Goal: Task Accomplishment & Management: Use online tool/utility

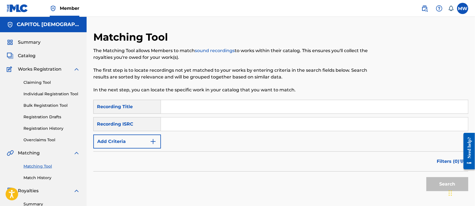
click at [177, 110] on input "Search Form" at bounding box center [314, 106] width 307 height 13
paste input "55386"
type input "5"
paste input "Crying Out Loud"
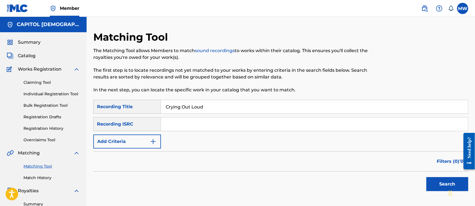
type input "Crying Out Loud"
click at [143, 140] on button "Add Criteria" at bounding box center [127, 141] width 68 height 14
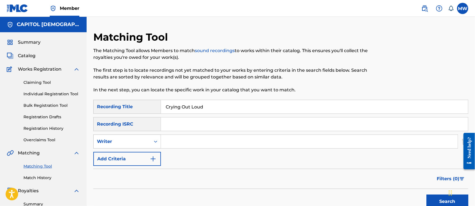
click at [125, 139] on div "Writer" at bounding box center [122, 141] width 50 height 7
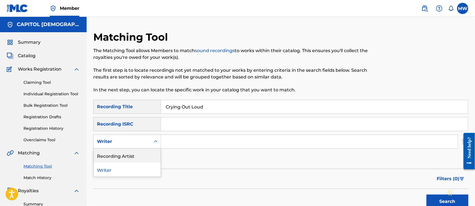
click at [125, 154] on div "Recording Artist" at bounding box center [127, 155] width 67 height 14
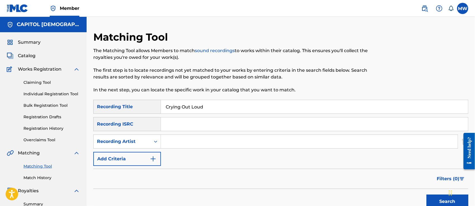
click at [184, 140] on input "Search Form" at bounding box center [309, 141] width 297 height 13
paste input "[PERSON_NAME]"
type input "[PERSON_NAME]"
click at [427, 194] on button "Search" at bounding box center [448, 201] width 42 height 14
drag, startPoint x: 206, startPoint y: 106, endPoint x: 154, endPoint y: 110, distance: 51.9
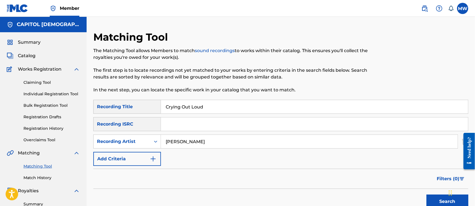
click at [154, 110] on div "SearchWithCriteria4b47d7dd-5042-4594-8198-311e486717bb Recording Title Crying O…" at bounding box center [280, 107] width 375 height 14
paste input "Real"
type input "Real"
click at [427, 194] on button "Search" at bounding box center [448, 201] width 42 height 14
drag, startPoint x: 201, startPoint y: 105, endPoint x: 152, endPoint y: 106, distance: 48.4
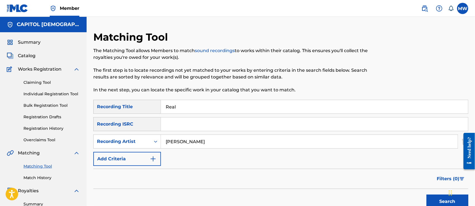
click at [152, 106] on div "SearchWithCriteria4b47d7dd-5042-4594-8198-311e486717bb Recording Title Real" at bounding box center [280, 107] width 375 height 14
paste input "There's A Hole In The Heart Of This Country"
type input "There's A Hole In The Heart Of This Country"
drag, startPoint x: 211, startPoint y: 142, endPoint x: 151, endPoint y: 139, distance: 59.4
click at [151, 139] on div "SearchWithCriteria5b2ae1c9-e4b8-4b05-92d8-eef5ba94db30 Recording Artist [PERSON…" at bounding box center [280, 141] width 375 height 14
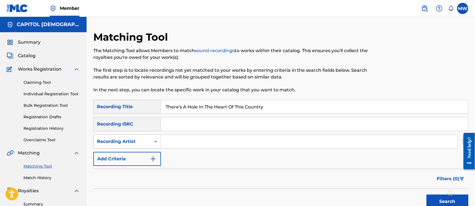
paste input "[PERSON_NAME] Vocal Band"
type input "[PERSON_NAME] Vocal Band"
click at [427, 194] on button "Search" at bounding box center [448, 201] width 42 height 14
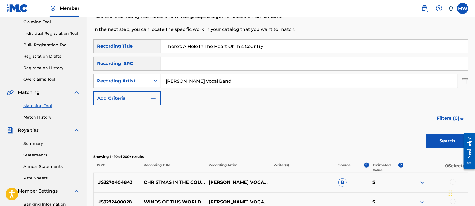
scroll to position [57, 0]
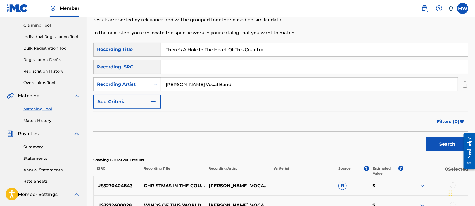
drag, startPoint x: 266, startPoint y: 54, endPoint x: 161, endPoint y: 45, distance: 105.3
click at [161, 45] on input "There's A Hole In The Heart Of This Country" at bounding box center [314, 49] width 307 height 13
paste input "Out Of My Head"
type input "Out Of My Head"
click at [223, 95] on div "SearchWithCriteria4b47d7dd-5042-4594-8198-311e486717bb Recording Title Out Of M…" at bounding box center [280, 76] width 375 height 66
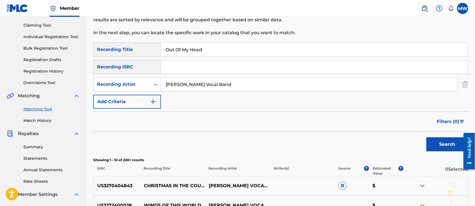
drag, startPoint x: 216, startPoint y: 88, endPoint x: 159, endPoint y: 95, distance: 57.4
click at [159, 95] on div "SearchWithCriteria4b47d7dd-5042-4594-8198-311e486717bb Recording Title Out Of M…" at bounding box center [280, 76] width 375 height 66
paste input "[PERSON_NAME]"
type input "[PERSON_NAME]"
click at [427, 137] on button "Search" at bounding box center [448, 144] width 42 height 14
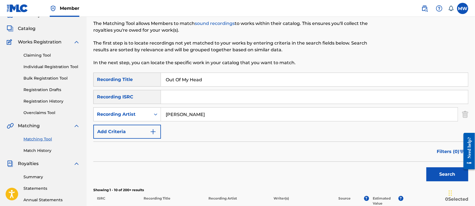
scroll to position [0, 0]
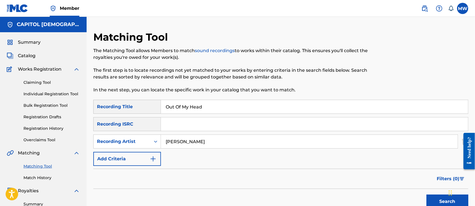
drag, startPoint x: 208, startPoint y: 105, endPoint x: 149, endPoint y: 108, distance: 58.2
click at [149, 108] on div "SearchWithCriteria4b47d7dd-5042-4594-8198-311e486717bb Recording Title Out Of M…" at bounding box center [280, 107] width 375 height 14
paste input "Love You If You Let Me"
type input "Love You If You Let Me"
drag, startPoint x: 221, startPoint y: 142, endPoint x: 139, endPoint y: 131, distance: 83.3
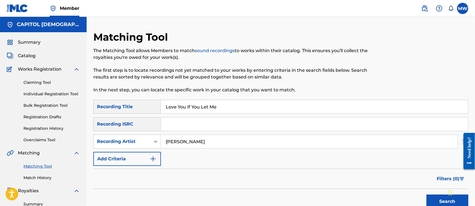
click at [139, 131] on div "SearchWithCriteria4b47d7dd-5042-4594-8198-311e486717bb Recording Title Love You…" at bounding box center [280, 133] width 375 height 66
paste input "[PERSON_NAME]"
type input "[PERSON_NAME]"
click at [427, 194] on button "Search" at bounding box center [448, 201] width 42 height 14
drag, startPoint x: 221, startPoint y: 109, endPoint x: 160, endPoint y: 113, distance: 61.9
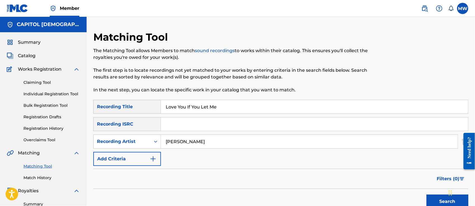
click at [160, 113] on div "SearchWithCriteria4b47d7dd-5042-4594-8198-311e486717bb Recording Title Love You…" at bounding box center [280, 107] width 375 height 14
paste input "Count On Me"
type input "Count On Me"
drag, startPoint x: 197, startPoint y: 142, endPoint x: 156, endPoint y: 153, distance: 42.4
drag, startPoint x: 156, startPoint y: 153, endPoint x: 211, endPoint y: 179, distance: 60.3
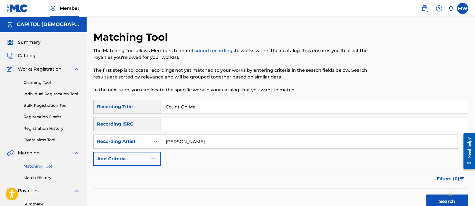
click at [211, 179] on div "Filters ( 0 )" at bounding box center [280, 178] width 375 height 20
drag, startPoint x: 196, startPoint y: 144, endPoint x: 162, endPoint y: 149, distance: 33.9
click at [162, 149] on div "SearchWithCriteria4b47d7dd-5042-4594-8198-311e486717bb Recording Title Count On…" at bounding box center [280, 133] width 375 height 66
paste input "[PERSON_NAME]"
type input "[PERSON_NAME]"
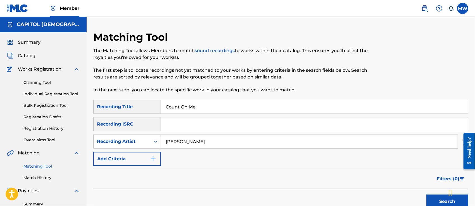
click at [427, 194] on button "Search" at bounding box center [448, 201] width 42 height 14
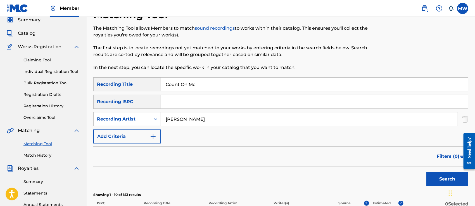
scroll to position [20, 0]
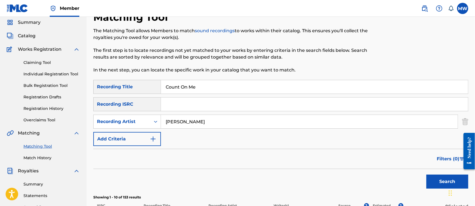
drag, startPoint x: 208, startPoint y: 86, endPoint x: 147, endPoint y: 91, distance: 61.2
click at [147, 91] on div "SearchWithCriteria4b47d7dd-5042-4594-8198-311e486717bb Recording Title Count On…" at bounding box center [280, 87] width 375 height 14
paste input "[DEMOGRAPHIC_DATA] pra Sempre"
type input "[DEMOGRAPHIC_DATA] pra Sempre"
drag, startPoint x: 194, startPoint y: 125, endPoint x: 138, endPoint y: 121, distance: 56.6
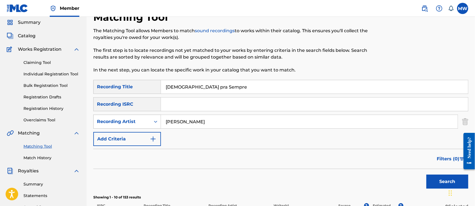
click at [138, 121] on div "SearchWithCriteria5b2ae1c9-e4b8-4b05-92d8-eef5ba94db30 Recording Artist [PERSON…" at bounding box center [280, 121] width 375 height 14
paste input "[PERSON_NAME] / SOM DO CÉU"
type input "[PERSON_NAME] / SOM DO CÉU"
click at [427, 174] on button "Search" at bounding box center [448, 181] width 42 height 14
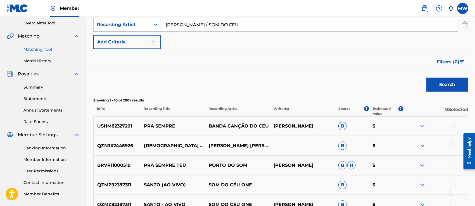
scroll to position [63, 0]
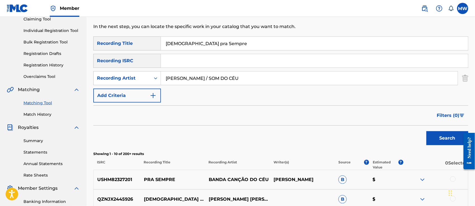
drag, startPoint x: 221, startPoint y: 41, endPoint x: 152, endPoint y: 44, distance: 69.7
click at [152, 44] on div "SearchWithCriteria4b47d7dd-5042-4594-8198-311e486717bb Recording Title Santo pr…" at bounding box center [280, 43] width 375 height 14
paste input "Call On The Lord"
type input "Call On The Lord"
drag, startPoint x: 243, startPoint y: 81, endPoint x: 161, endPoint y: 89, distance: 82.0
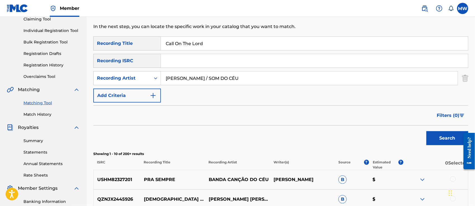
click at [161, 89] on div "SearchWithCriteria4b47d7dd-5042-4594-8198-311e486717bb Recording Title Call On …" at bounding box center [280, 69] width 375 height 66
paste input "Xang goes [DEMOGRAPHIC_DATA]"
type input "Xang goes [DEMOGRAPHIC_DATA]"
click at [217, 82] on input "Xang goes [DEMOGRAPHIC_DATA]" at bounding box center [309, 77] width 297 height 13
click at [427, 131] on button "Search" at bounding box center [448, 138] width 42 height 14
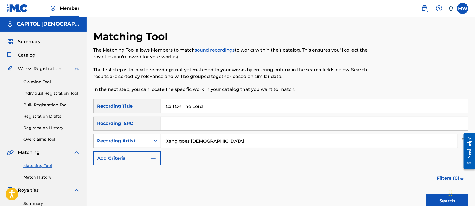
scroll to position [0, 0]
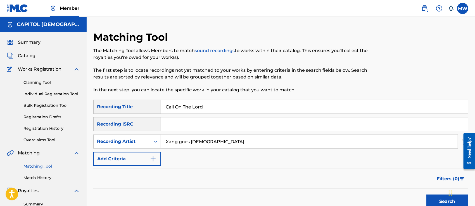
drag, startPoint x: 208, startPoint y: 109, endPoint x: 126, endPoint y: 114, distance: 82.4
click at [126, 114] on div "SearchWithCriteria4b47d7dd-5042-4594-8198-311e486717bb Recording Title Call On …" at bounding box center [280, 133] width 375 height 66
paste input "Enough"
type input "Enough"
drag, startPoint x: 207, startPoint y: 144, endPoint x: 146, endPoint y: 152, distance: 62.0
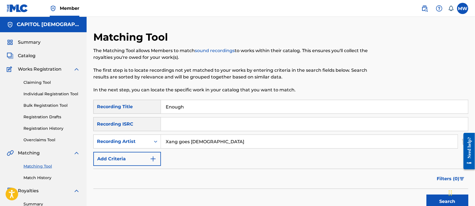
drag, startPoint x: 146, startPoint y: 152, endPoint x: 251, endPoint y: 173, distance: 106.9
click at [251, 173] on div "Filters ( 0 )" at bounding box center [280, 178] width 375 height 20
drag, startPoint x: 213, startPoint y: 140, endPoint x: 155, endPoint y: 141, distance: 58.7
click at [155, 141] on div "SearchWithCriteria5b2ae1c9-e4b8-4b05-92d8-eef5ba94db30 Recording Artist Xang go…" at bounding box center [280, 141] width 375 height 14
paste input "더바인"
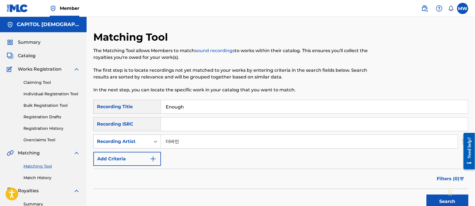
type input "더바인"
click at [427, 194] on button "Search" at bounding box center [448, 201] width 42 height 14
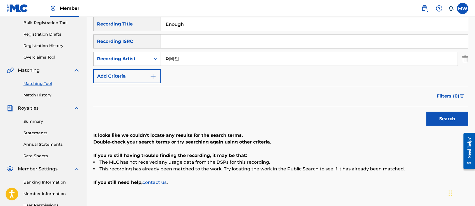
scroll to position [83, 0]
drag, startPoint x: 187, startPoint y: 26, endPoint x: 151, endPoint y: 26, distance: 35.8
click at [151, 26] on div "SearchWithCriteria4b47d7dd-5042-4594-8198-311e486717bb Recording Title Enough" at bounding box center [280, 24] width 375 height 14
paste input "Nothing Else (feat. [PERSON_NAME]) [Live]"
type input "Nothing Else (feat. [PERSON_NAME]) [Live]"
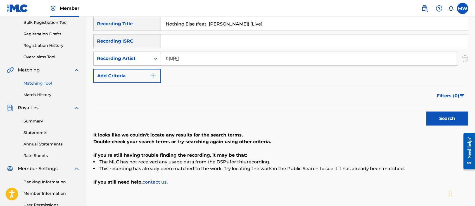
drag, startPoint x: 187, startPoint y: 60, endPoint x: 154, endPoint y: 64, distance: 33.3
click at [154, 64] on div "SearchWithCriteria5b2ae1c9-e4b8-4b05-92d8-eef5ba94db30 Recording Artist 더바인" at bounding box center [280, 58] width 375 height 14
paste input "Daystar"
type input "Daystar"
click at [427, 111] on button "Search" at bounding box center [448, 118] width 42 height 14
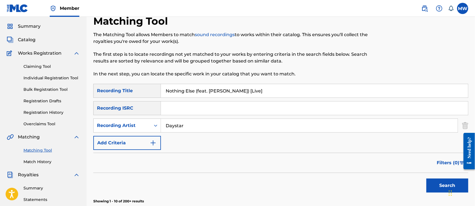
scroll to position [7, 0]
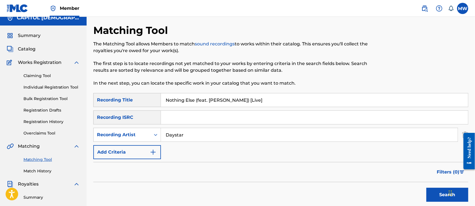
drag, startPoint x: 265, startPoint y: 104, endPoint x: 156, endPoint y: 102, distance: 108.8
click at [156, 102] on div "SearchWithCriteria4b47d7dd-5042-4594-8198-311e486717bb Recording Title Nothing …" at bounding box center [280, 100] width 375 height 14
paste input "Holy Forever"
type input "Holy Forever"
drag, startPoint x: 215, startPoint y: 135, endPoint x: 153, endPoint y: 137, distance: 61.8
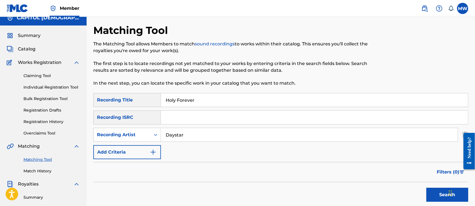
drag, startPoint x: 153, startPoint y: 137, endPoint x: 185, endPoint y: 154, distance: 36.2
click at [185, 154] on div "SearchWithCriteria4b47d7dd-5042-4594-8198-311e486717bb Recording Title Holy For…" at bounding box center [280, 126] width 375 height 66
drag, startPoint x: 184, startPoint y: 134, endPoint x: 147, endPoint y: 134, distance: 37.8
click at [147, 134] on div "SearchWithCriteria5b2ae1c9-e4b8-4b05-92d8-eef5ba94db30 Recording Artist Daystar" at bounding box center [280, 135] width 375 height 14
paste input "[PERSON_NAME] / Madison Street Worship"
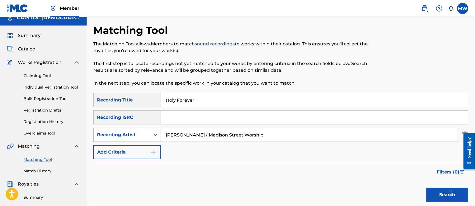
type input "[PERSON_NAME] / Madison Street Worship"
click at [427, 187] on button "Search" at bounding box center [448, 194] width 42 height 14
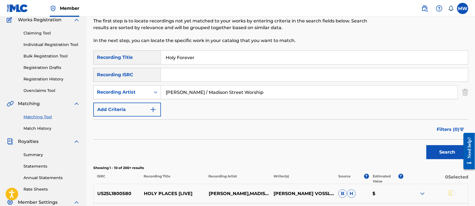
scroll to position [49, 0]
drag, startPoint x: 204, startPoint y: 58, endPoint x: 157, endPoint y: 59, distance: 46.4
click at [157, 59] on div "SearchWithCriteria4b47d7dd-5042-4594-8198-311e486717bb Recording Title Holy For…" at bounding box center [280, 58] width 375 height 14
paste input "The Blessing"
type input "The Blessing"
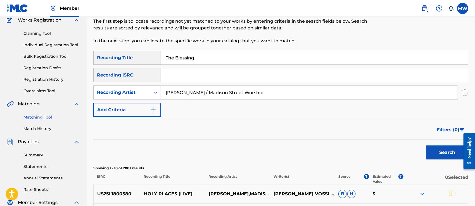
drag, startPoint x: 257, startPoint y: 93, endPoint x: 161, endPoint y: 100, distance: 96.4
click at [161, 100] on div "SearchWithCriteria4b47d7dd-5042-4594-8198-311e486717bb Recording Title The Bles…" at bounding box center [280, 84] width 375 height 66
paste input "V1 Worship"
type input "V1 Worship"
click at [427, 145] on button "Search" at bounding box center [448, 152] width 42 height 14
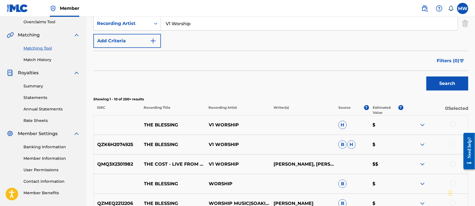
scroll to position [118, 0]
click at [453, 125] on div at bounding box center [454, 124] width 6 height 6
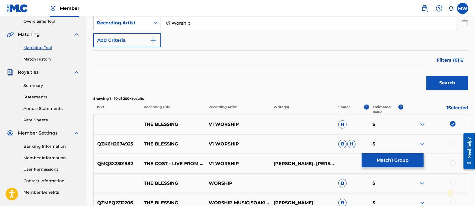
click at [453, 144] on div at bounding box center [454, 143] width 6 height 6
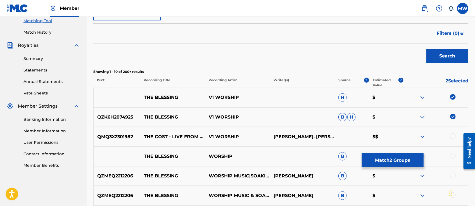
click at [450, 55] on button "Search" at bounding box center [448, 56] width 42 height 14
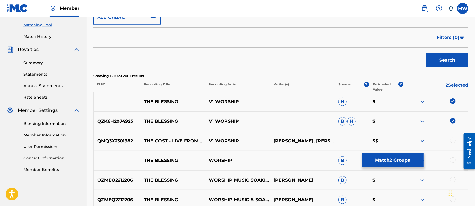
scroll to position [145, 0]
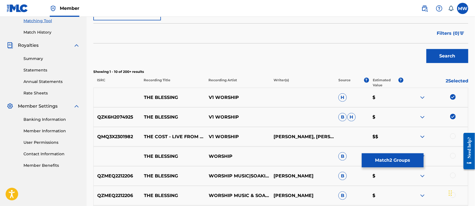
click at [386, 156] on button "Match 2 Groups" at bounding box center [393, 160] width 62 height 14
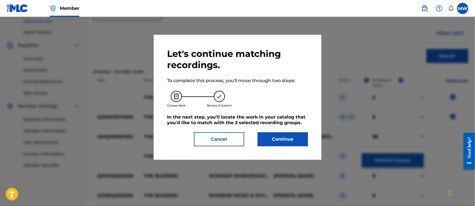
click at [291, 136] on button "Continue" at bounding box center [283, 139] width 50 height 14
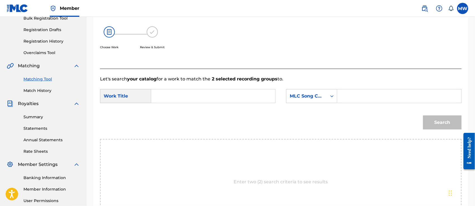
scroll to position [86, 0]
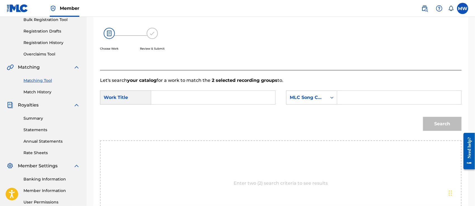
click at [183, 95] on input "Search Form" at bounding box center [213, 97] width 115 height 13
paste input "The Blessing"
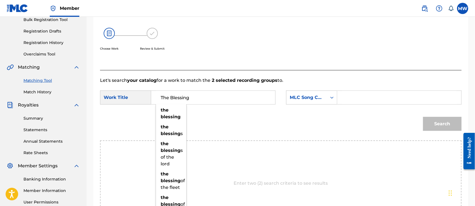
type input "The Blessing"
click at [305, 98] on div "MLC Song Code" at bounding box center [307, 97] width 34 height 7
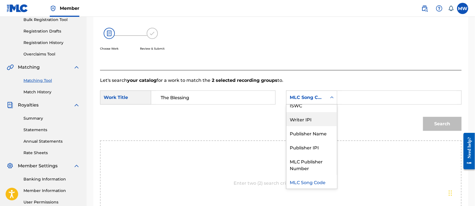
scroll to position [0, 0]
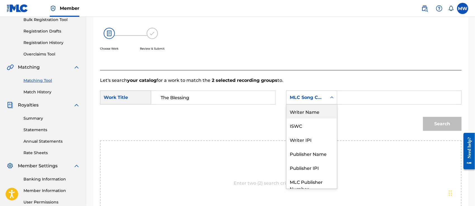
click at [295, 109] on div "Writer Name" at bounding box center [312, 111] width 51 height 14
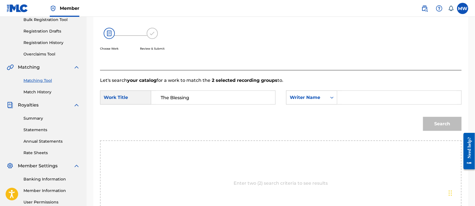
click at [346, 97] on input "Search Form" at bounding box center [399, 97] width 115 height 13
paste input "[PERSON_NAME] / [PERSON_NAME]"
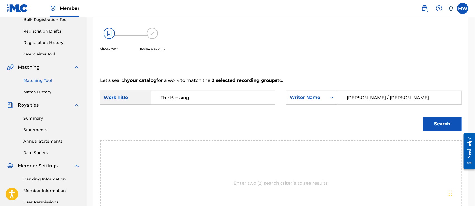
type input "[PERSON_NAME] / [PERSON_NAME]"
click at [423, 117] on button "Search" at bounding box center [442, 124] width 39 height 14
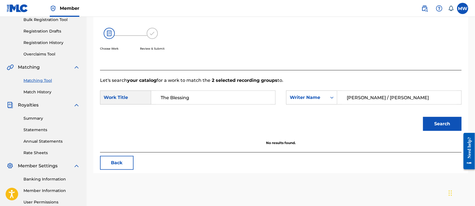
click at [399, 98] on input "[PERSON_NAME] / [PERSON_NAME]" at bounding box center [399, 97] width 115 height 13
drag, startPoint x: 402, startPoint y: 98, endPoint x: 337, endPoint y: 103, distance: 65.0
click at [337, 103] on div "SearchWithCriteria0ceb999d-108c-4431-b37f-000c57fcb972 Writer Name [PERSON_NAME…" at bounding box center [374, 97] width 176 height 14
type input "[PERSON_NAME]"
click at [423, 117] on button "Search" at bounding box center [442, 124] width 39 height 14
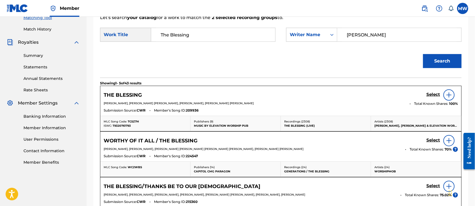
scroll to position [150, 0]
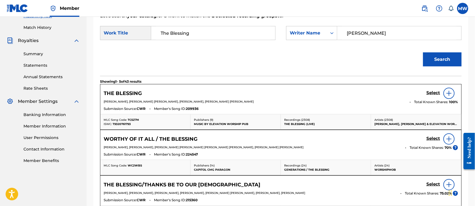
click at [430, 93] on h5 "Select" at bounding box center [434, 92] width 14 height 5
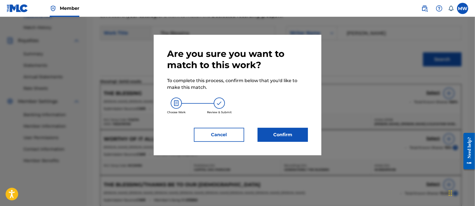
click at [289, 134] on button "Confirm" at bounding box center [283, 135] width 50 height 14
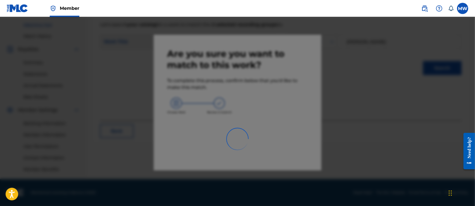
scroll to position [141, 0]
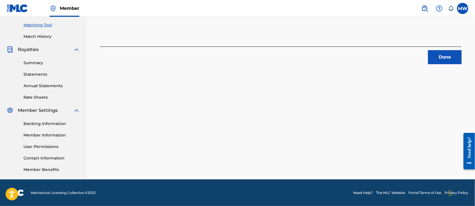
click at [445, 60] on button "Done" at bounding box center [445, 57] width 34 height 14
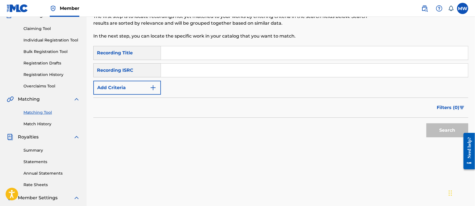
scroll to position [53, 0]
click at [181, 53] on input "Search Form" at bounding box center [314, 53] width 307 height 13
paste input "Bondade de [DEMOGRAPHIC_DATA] (Goodness Of [DEMOGRAPHIC_DATA])"
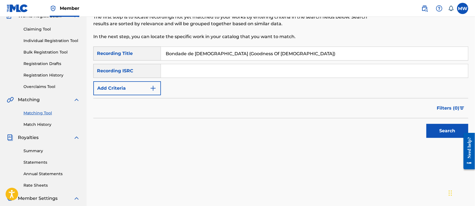
type input "Bondade de [DEMOGRAPHIC_DATA] (Goodness Of [DEMOGRAPHIC_DATA])"
click at [137, 88] on button "Add Criteria" at bounding box center [127, 88] width 68 height 14
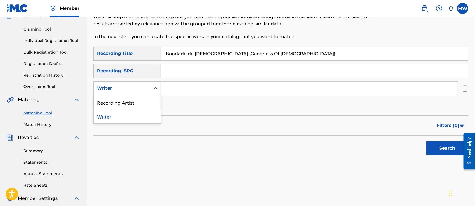
click at [129, 88] on div "Writer" at bounding box center [122, 88] width 50 height 7
click at [128, 102] on div "Recording Artist" at bounding box center [127, 102] width 67 height 14
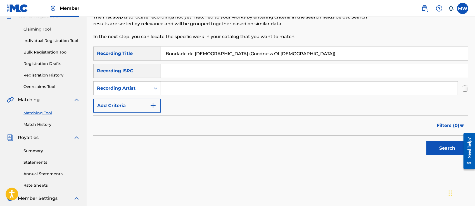
click at [201, 93] on input "Search Form" at bounding box center [309, 87] width 297 height 13
paste input "Nana Com [DEMOGRAPHIC_DATA]"
type input "Nana Com [DEMOGRAPHIC_DATA]"
click at [427, 141] on button "Search" at bounding box center [448, 148] width 42 height 14
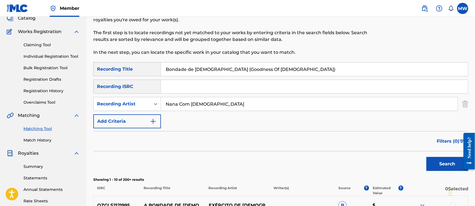
scroll to position [30, 0]
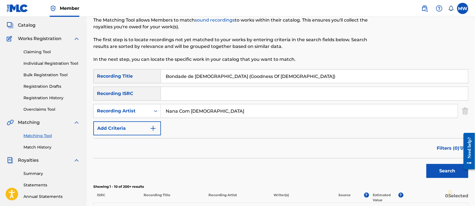
drag, startPoint x: 251, startPoint y: 82, endPoint x: 159, endPoint y: 85, distance: 92.0
click at [159, 85] on div "SearchWithCriteria4b47d7dd-5042-4594-8198-311e486717bb Recording Title Bondade …" at bounding box center [280, 102] width 375 height 66
paste input "Bondade de [DEMOGRAPHIC_DATA] (Ao Vivo)"
type input "Bondade de [DEMOGRAPHIC_DATA] (Ao Vivo)"
drag, startPoint x: 209, startPoint y: 109, endPoint x: 155, endPoint y: 107, distance: 54.3
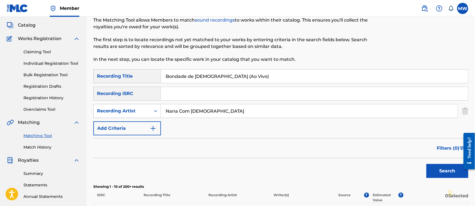
click at [155, 107] on div "SearchWithCriteria1ea829f1-5ede-41f5-a6f9-11a83326c290 Recording Artist Nana Co…" at bounding box center [280, 111] width 375 height 14
paste input "Renascer Praise"
type input "Renascer Praise"
click at [427, 164] on button "Search" at bounding box center [448, 171] width 42 height 14
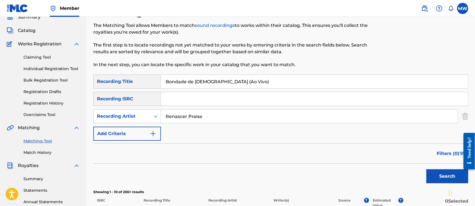
scroll to position [25, 0]
drag, startPoint x: 230, startPoint y: 84, endPoint x: 145, endPoint y: 80, distance: 85.1
click at [145, 80] on div "SearchWithCriteria4b47d7dd-5042-4594-8198-311e486717bb Recording Title Bondade …" at bounding box center [280, 82] width 375 height 14
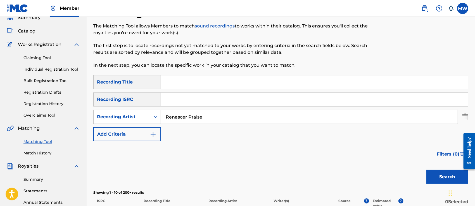
paste input "Counting My Blessings"
type input "Counting My Blessings"
click at [199, 111] on input "Renascer Praise" at bounding box center [309, 116] width 297 height 13
drag, startPoint x: 206, startPoint y: 119, endPoint x: 155, endPoint y: 120, distance: 51.2
click at [155, 120] on div "SearchWithCriteria1ea829f1-5ede-41f5-a6f9-11a83326c290 Recording Artist Renasce…" at bounding box center [280, 117] width 375 height 14
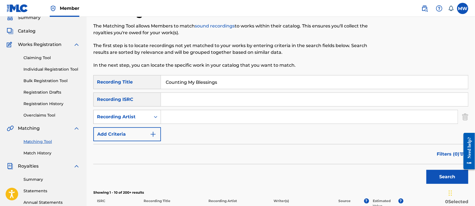
paste input "Doni Songs"
type input "Doni Songs"
click at [427, 169] on button "Search" at bounding box center [448, 176] width 42 height 14
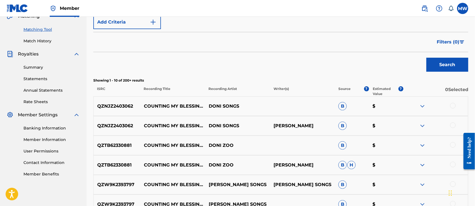
scroll to position [141, 0]
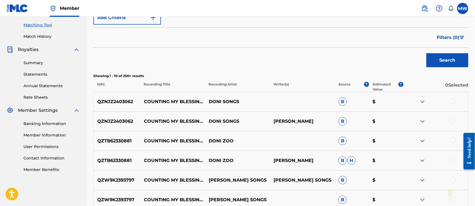
click at [454, 102] on div at bounding box center [454, 101] width 6 height 6
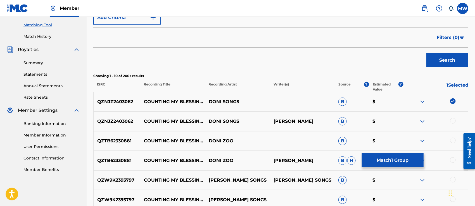
click at [455, 119] on div at bounding box center [454, 121] width 6 height 6
click at [399, 157] on button "Match 2 Groups" at bounding box center [393, 160] width 62 height 14
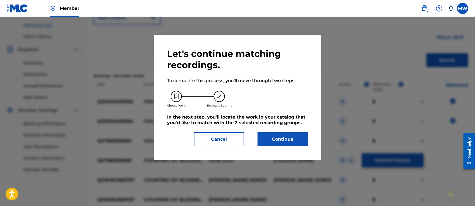
click at [291, 139] on button "Continue" at bounding box center [283, 139] width 50 height 14
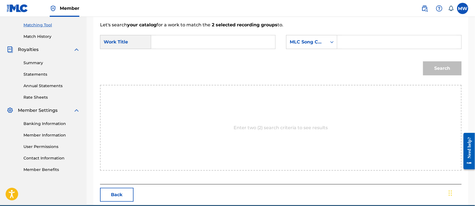
click at [180, 45] on input "Search Form" at bounding box center [213, 41] width 115 height 13
type input "the blesssing"
click at [322, 52] on form "SearchWithCriteriaff898d41-192f-4ecb-b74c-7adf4c1f1ea2 Work Title the blesssing…" at bounding box center [281, 56] width 362 height 56
click at [315, 39] on div "MLC Song Code" at bounding box center [307, 42] width 34 height 7
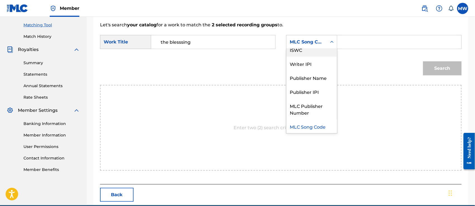
scroll to position [0, 0]
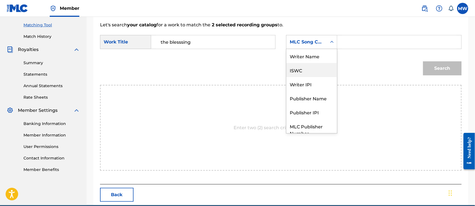
click at [307, 62] on div "Writer Name" at bounding box center [312, 56] width 51 height 14
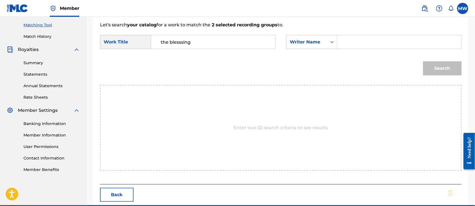
click at [357, 43] on input "Search Form" at bounding box center [399, 41] width 115 height 13
type input "[PERSON_NAME]"
click at [423, 61] on button "Search" at bounding box center [442, 68] width 39 height 14
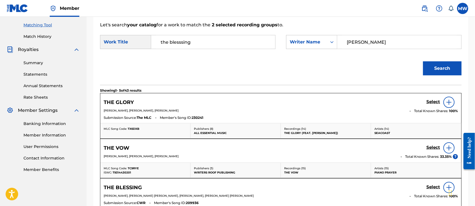
click at [181, 41] on input "the blesssing" at bounding box center [213, 41] width 115 height 13
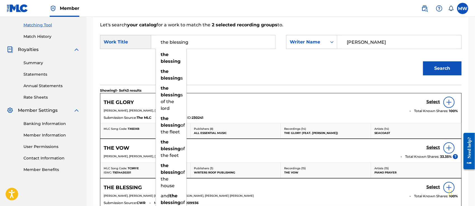
type input "the blessing"
click at [423, 61] on button "Search" at bounding box center [442, 68] width 39 height 14
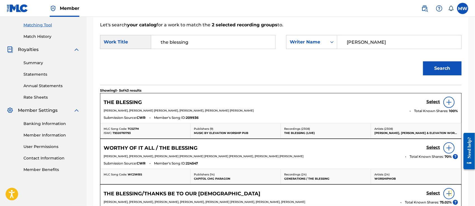
click at [430, 100] on h5 "Select" at bounding box center [434, 101] width 14 height 5
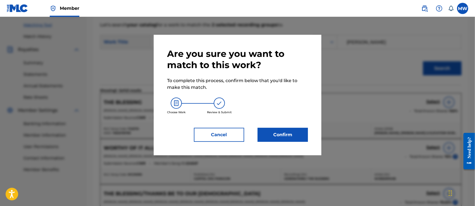
click at [296, 132] on button "Confirm" at bounding box center [283, 135] width 50 height 14
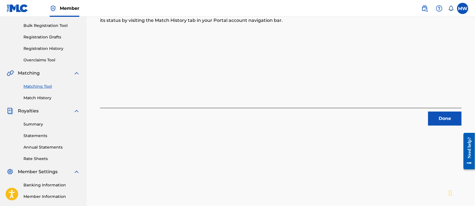
scroll to position [76, 0]
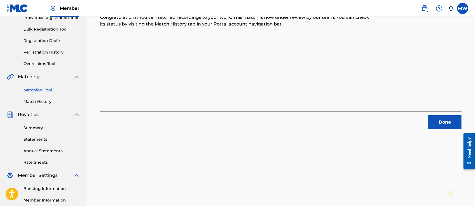
click at [435, 122] on button "Done" at bounding box center [445, 122] width 34 height 14
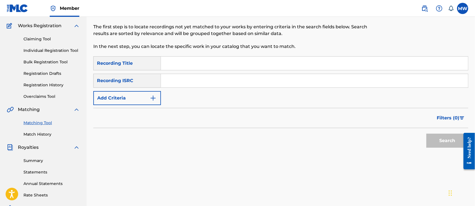
scroll to position [35, 0]
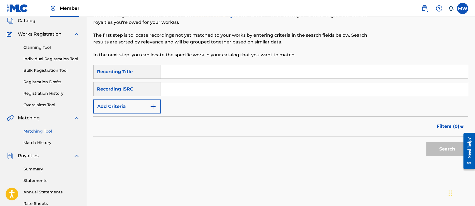
click at [148, 103] on button "Add Criteria" at bounding box center [127, 106] width 68 height 14
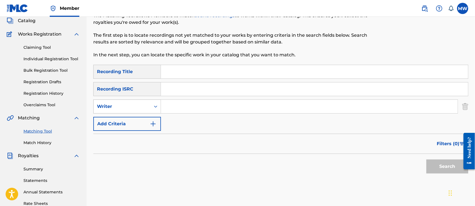
click at [131, 105] on div "Writer" at bounding box center [122, 106] width 50 height 7
click at [131, 120] on div "Recording Artist" at bounding box center [127, 120] width 67 height 14
click at [187, 71] on input "Search Form" at bounding box center [314, 71] width 307 height 13
paste input "Thank You [PERSON_NAME] for the Blood"
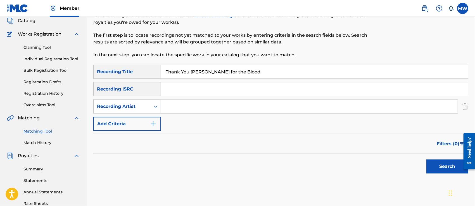
type input "Thank You [PERSON_NAME] for the Blood"
click at [207, 106] on input "Search Form" at bounding box center [309, 106] width 297 height 13
paste input "Doni Songs"
type input "Doni Songs"
click at [427, 159] on button "Search" at bounding box center [448, 166] width 42 height 14
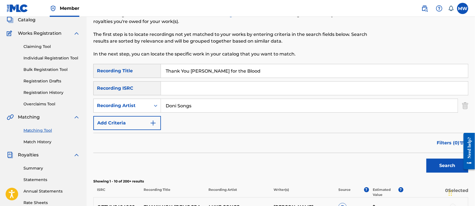
scroll to position [0, 0]
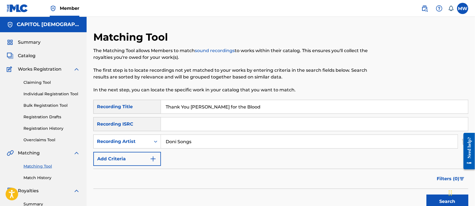
drag, startPoint x: 249, startPoint y: 107, endPoint x: 152, endPoint y: 111, distance: 97.7
click at [152, 111] on div "SearchWithCriteria4b47d7dd-5042-4594-8198-311e486717bb Recording Title Thank Yo…" at bounding box center [280, 107] width 375 height 14
paste input "Porque Ele Vive"
type input "Porque Ele Vive"
drag, startPoint x: 199, startPoint y: 142, endPoint x: 162, endPoint y: 145, distance: 36.7
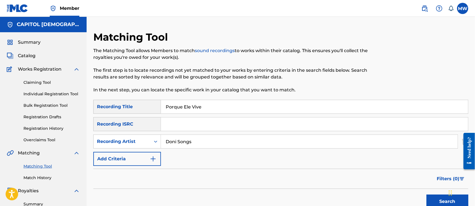
click at [162, 145] on input "Doni Songs" at bounding box center [309, 141] width 297 height 13
paste input "World Piano Worship"
type input "World Piano Worship"
click at [427, 194] on button "Search" at bounding box center [448, 201] width 42 height 14
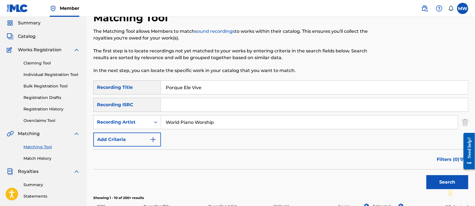
scroll to position [19, 0]
drag, startPoint x: 202, startPoint y: 86, endPoint x: 157, endPoint y: 89, distance: 45.7
click at [157, 89] on div "SearchWithCriteria4b47d7dd-5042-4594-8198-311e486717bb Recording Title Porque E…" at bounding box center [280, 88] width 375 height 14
paste input "Our [DEMOGRAPHIC_DATA]"
type input "Our [DEMOGRAPHIC_DATA]"
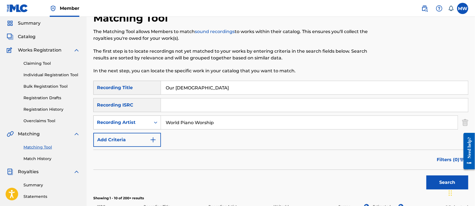
drag, startPoint x: 219, startPoint y: 122, endPoint x: 153, endPoint y: 127, distance: 66.4
click at [153, 127] on div "SearchWithCriteria147f4c16-d7af-4ee1-b74d-dd5ea09531a4 Recording Artist World P…" at bounding box center [280, 122] width 375 height 14
paste input "[PERSON_NAME]"
type input "[PERSON_NAME]"
click at [427, 175] on button "Search" at bounding box center [448, 182] width 42 height 14
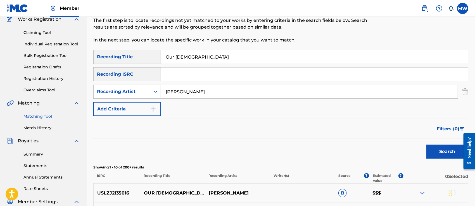
scroll to position [0, 0]
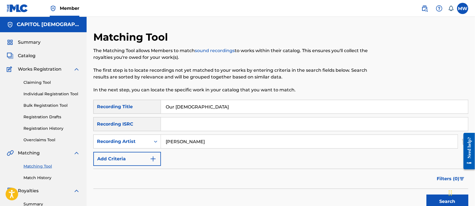
drag, startPoint x: 221, startPoint y: 110, endPoint x: 157, endPoint y: 108, distance: 64.1
click at [157, 108] on div "SearchWithCriteria4b47d7dd-5042-4594-8198-311e486717bb Recording Title Our God" at bounding box center [280, 107] width 375 height 14
paste input "doing my thing"
type input "doing my thing"
drag, startPoint x: 200, startPoint y: 140, endPoint x: 161, endPoint y: 145, distance: 39.9
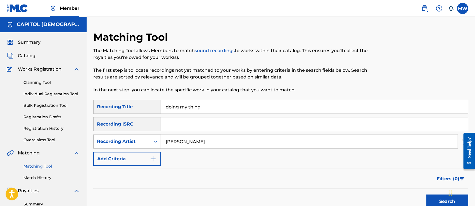
click at [161, 145] on div "SearchWithCriteria147f4c16-d7af-4ee1-b74d-dd5ea09531a4 Recording Artist [PERSON…" at bounding box center [280, 141] width 375 height 14
paste input "jumpseat"
type input "jumpseat"
click at [192, 143] on input "jumpseat" at bounding box center [309, 141] width 297 height 13
click at [427, 194] on button "Search" at bounding box center [448, 201] width 42 height 14
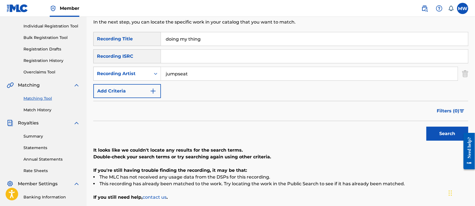
scroll to position [67, 0]
drag, startPoint x: 212, startPoint y: 46, endPoint x: 166, endPoint y: 40, distance: 46.5
click at [166, 40] on input "doing my thing" at bounding box center [314, 38] width 307 height 13
paste input "WHILE WE WERE STILL SINNERS [DEMOGRAPHIC_DATA] STILL DIED FOR [GEOGRAPHIC_DATA]"
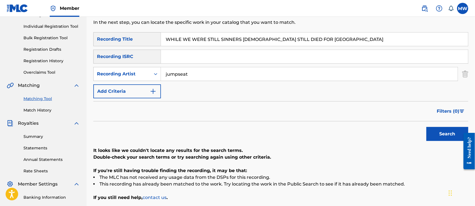
type input "WHILE WE WERE STILL SINNERS [DEMOGRAPHIC_DATA] STILL DIED FOR [GEOGRAPHIC_DATA]"
drag, startPoint x: 198, startPoint y: 79, endPoint x: 160, endPoint y: 80, distance: 38.3
click at [160, 80] on div "SearchWithCriteria147f4c16-d7af-4ee1-b74d-dd5ea09531a4 Recording Artist jumpseat" at bounding box center [280, 74] width 375 height 14
paste input "TEMITOPE / [PERSON_NAME]"
type input "TEMITOPE / [PERSON_NAME]"
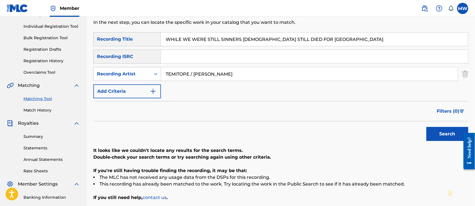
click at [427, 127] on button "Search" at bounding box center [448, 134] width 42 height 14
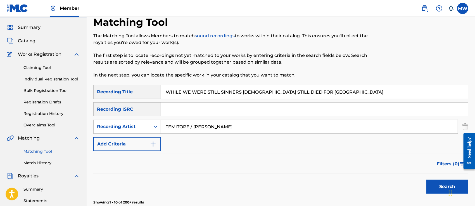
scroll to position [0, 0]
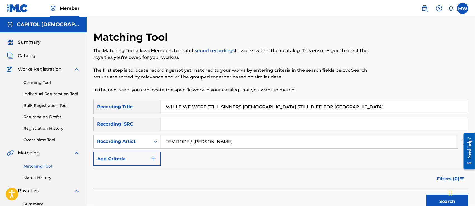
drag, startPoint x: 311, startPoint y: 109, endPoint x: 158, endPoint y: 124, distance: 153.5
click at [158, 124] on div "SearchWithCriteria4b47d7dd-5042-4594-8198-311e486717bb Recording Title WHILE WE…" at bounding box center [280, 133] width 375 height 66
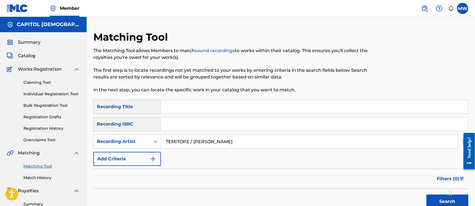
paste input "Clean Heart (feat. [PERSON_NAME])"
type input "Clean Heart (feat. [PERSON_NAME])"
drag, startPoint x: 229, startPoint y: 142, endPoint x: 152, endPoint y: 153, distance: 77.5
click at [152, 153] on div "SearchWithCriteria4b47d7dd-5042-4594-8198-311e486717bb Recording Title Clean He…" at bounding box center [280, 133] width 375 height 66
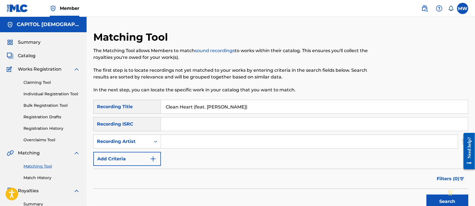
paste input "New Life Collective"
type input "New Life Collective"
click at [427, 194] on button "Search" at bounding box center [448, 201] width 42 height 14
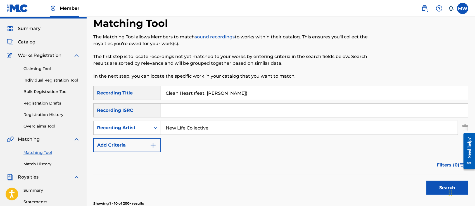
scroll to position [13, 0]
drag, startPoint x: 244, startPoint y: 93, endPoint x: 137, endPoint y: 99, distance: 107.6
click at [137, 99] on div "SearchWithCriteria4b47d7dd-5042-4594-8198-311e486717bb Recording Title Clean He…" at bounding box center [280, 93] width 375 height 14
paste input "Ordinary Baby"
type input "Ordinary Baby"
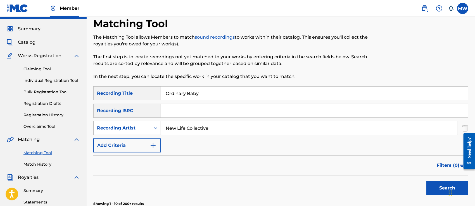
drag, startPoint x: 219, startPoint y: 129, endPoint x: 158, endPoint y: 133, distance: 61.1
click at [158, 133] on div "SearchWithCriteria147f4c16-d7af-4ee1-b74d-dd5ea09531a4 Recording Artist New Lif…" at bounding box center [280, 128] width 375 height 14
paste input "[PERSON_NAME] & Ladye Love [PERSON_NAME]"
type input "[PERSON_NAME] & Ladye Love [PERSON_NAME]"
click at [427, 181] on button "Search" at bounding box center [448, 188] width 42 height 14
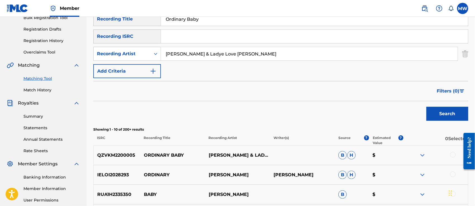
scroll to position [95, 0]
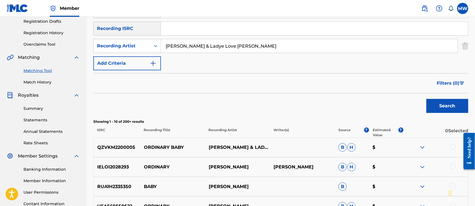
click at [455, 148] on div at bounding box center [454, 147] width 6 height 6
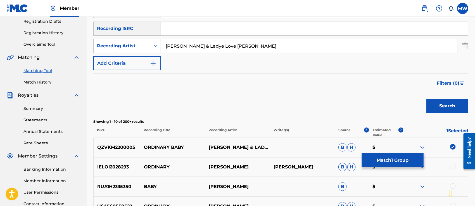
click at [392, 157] on button "Match 1 Group" at bounding box center [393, 160] width 62 height 14
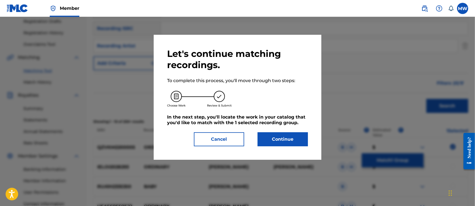
click at [283, 138] on button "Continue" at bounding box center [283, 139] width 50 height 14
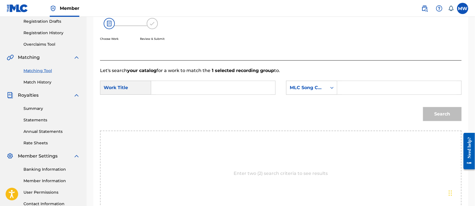
click at [170, 82] on input "Search Form" at bounding box center [213, 87] width 115 height 13
paste input "Ordinary Baby"
type input "Ordinary Baby"
click at [358, 91] on input "Search Form" at bounding box center [399, 87] width 115 height 13
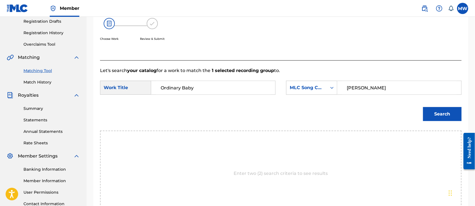
type input "[PERSON_NAME]"
click at [423, 107] on button "Search" at bounding box center [442, 114] width 39 height 14
click at [309, 86] on div "MLC Song Code" at bounding box center [307, 87] width 34 height 7
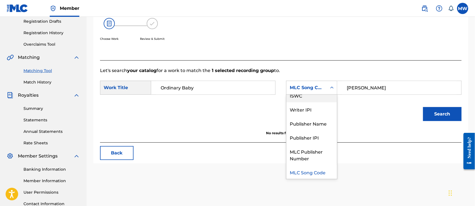
scroll to position [0, 0]
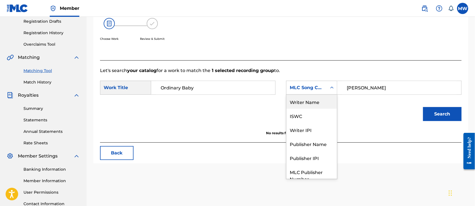
click at [307, 98] on div "Writer Name" at bounding box center [312, 102] width 51 height 14
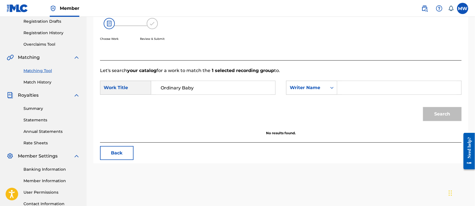
click at [365, 97] on div "SearchWithCriteriaff898d41-192f-4ecb-b74c-7adf4c1f1ea2 Work Title Ordinary Baby…" at bounding box center [281, 89] width 362 height 17
click at [351, 83] on input "Search Form" at bounding box center [399, 87] width 115 height 13
type input "[PERSON_NAME]"
click at [423, 107] on button "Search" at bounding box center [442, 114] width 39 height 14
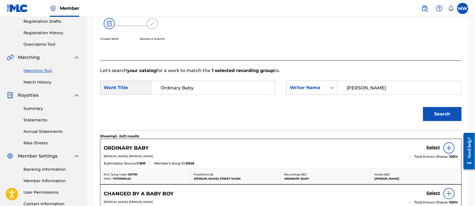
click at [433, 147] on h5 "Select" at bounding box center [434, 147] width 14 height 5
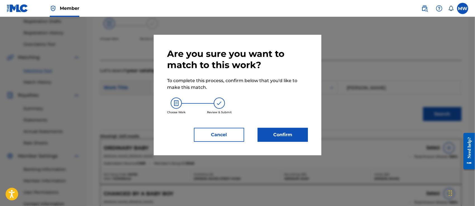
click at [290, 135] on button "Confirm" at bounding box center [283, 135] width 50 height 14
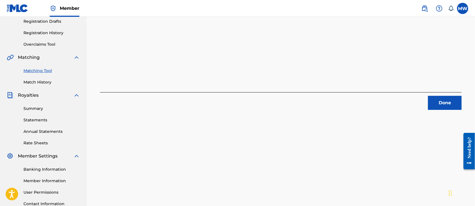
click at [434, 106] on button "Done" at bounding box center [445, 103] width 34 height 14
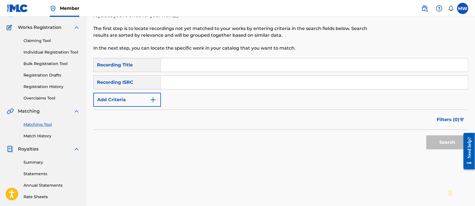
scroll to position [41, 0]
click at [139, 99] on button "Add Criteria" at bounding box center [127, 100] width 68 height 14
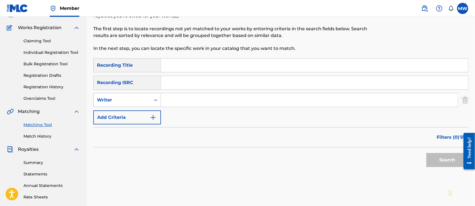
click at [125, 101] on div "Writer" at bounding box center [122, 99] width 50 height 7
click at [130, 112] on div "Recording Artist" at bounding box center [127, 114] width 67 height 14
click at [176, 64] on input "Search Form" at bounding box center [314, 64] width 307 height 13
paste input "The Lord Will Provide (Live from [GEOGRAPHIC_DATA]) [Live]"
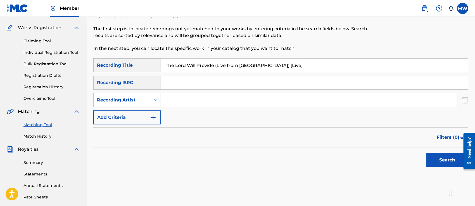
type input "The Lord Will Provide (Live from [GEOGRAPHIC_DATA]) [Live]"
click at [195, 99] on input "Search Form" at bounding box center [309, 99] width 297 height 13
paste input "HEARTSONG"
type input "HEARTSONG"
click at [427, 153] on button "Search" at bounding box center [448, 160] width 42 height 14
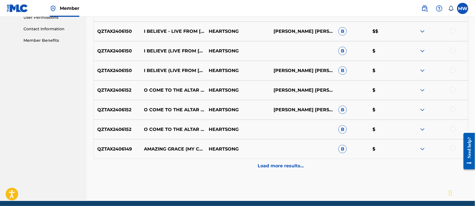
scroll to position [272, 0]
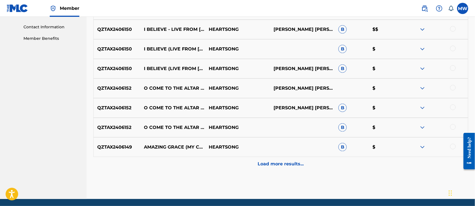
click at [269, 170] on div "Load more results..." at bounding box center [280, 164] width 375 height 14
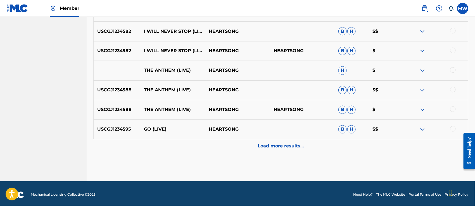
scroll to position [486, 0]
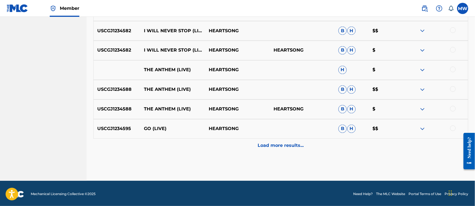
click at [284, 144] on p "Load more results..." at bounding box center [281, 145] width 46 height 7
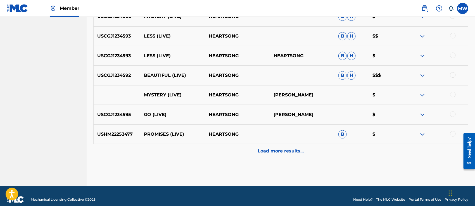
click at [279, 147] on p "Load more results..." at bounding box center [281, 150] width 46 height 7
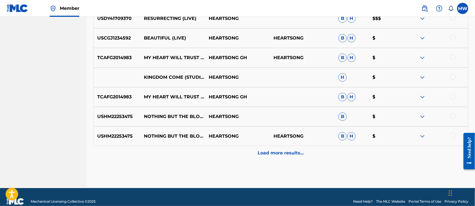
scroll to position [870, 0]
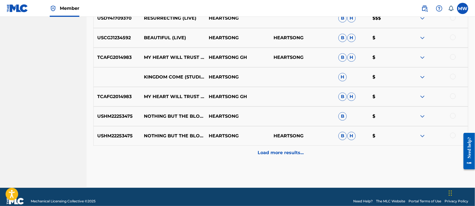
click at [270, 153] on p "Load more results..." at bounding box center [281, 152] width 46 height 7
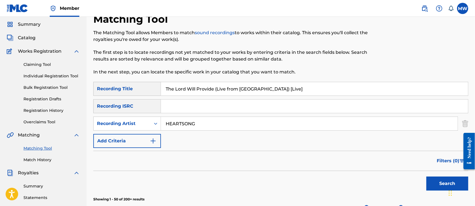
scroll to position [0, 0]
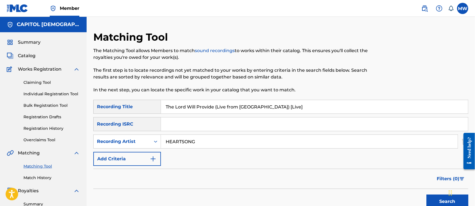
drag, startPoint x: 311, startPoint y: 110, endPoint x: 171, endPoint y: 114, distance: 140.4
click at [171, 114] on div "SearchWithCriteria4b47d7dd-5042-4594-8198-311e486717bb Recording Title The Lord…" at bounding box center [280, 133] width 375 height 66
type input "T"
paste input "PRAISE (RENDITION)"
type input "PRAISE (RENDITION)"
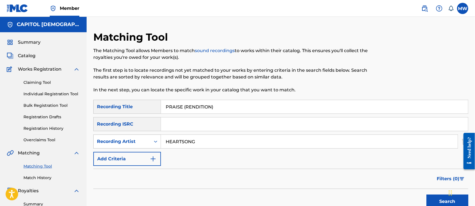
drag, startPoint x: 197, startPoint y: 142, endPoint x: 150, endPoint y: 143, distance: 47.6
click at [150, 143] on div "SearchWithCriteria5e5bd430-9bb7-47a5-8a51-8257632c47fa Recording Artist HEARTSO…" at bounding box center [280, 141] width 375 height 14
paste input "[PERSON_NAME]"
type input "[PERSON_NAME]"
click at [427, 194] on button "Search" at bounding box center [448, 201] width 42 height 14
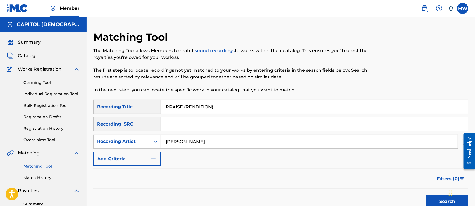
drag, startPoint x: 214, startPoint y: 111, endPoint x: 150, endPoint y: 117, distance: 64.4
click at [150, 117] on div "SearchWithCriteria4b47d7dd-5042-4594-8198-311e486717bb Recording Title PRAISE (…" at bounding box center [280, 133] width 375 height 66
paste input "Bondade de [DEMOGRAPHIC_DATA] (feat. [PERSON_NAME])"
type input "Bondade de [DEMOGRAPHIC_DATA] (feat. [PERSON_NAME])"
drag, startPoint x: 201, startPoint y: 141, endPoint x: 159, endPoint y: 140, distance: 42.0
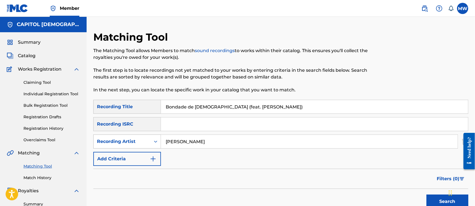
click at [159, 140] on div "SearchWithCriteria5e5bd430-9bb7-47a5-8a51-8257632c47fa Recording Artist [PERSON…" at bounding box center [280, 141] width 375 height 14
paste input "[PERSON_NAME]"
type input "[PERSON_NAME]"
click at [427, 194] on button "Search" at bounding box center [448, 201] width 42 height 14
drag, startPoint x: 268, startPoint y: 110, endPoint x: 160, endPoint y: 103, distance: 108.4
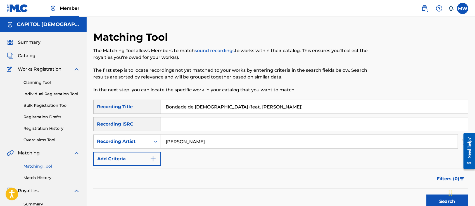
click at [160, 103] on div "SearchWithCriteria4b47d7dd-5042-4594-8198-311e486717bb Recording Title Bondade …" at bounding box center [280, 107] width 375 height 14
paste input "My Soul Sings (Live)"
type input "My Soul Sings (Live)"
drag, startPoint x: 211, startPoint y: 144, endPoint x: 154, endPoint y: 145, distance: 56.8
click at [154, 145] on div "SearchWithCriteria5e5bd430-9bb7-47a5-8a51-8257632c47fa Recording Artist [PERSON…" at bounding box center [280, 141] width 375 height 14
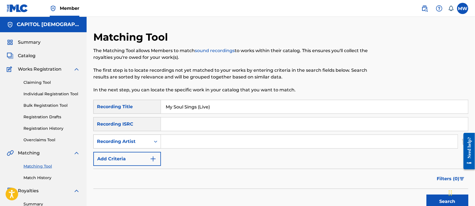
paste input "[PERSON_NAME] / [PERSON_NAME]"
type input "[PERSON_NAME] / [PERSON_NAME]"
click at [427, 194] on button "Search" at bounding box center [448, 201] width 42 height 14
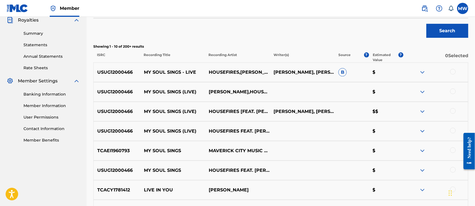
scroll to position [171, 0]
click at [452, 73] on div at bounding box center [454, 72] width 6 height 6
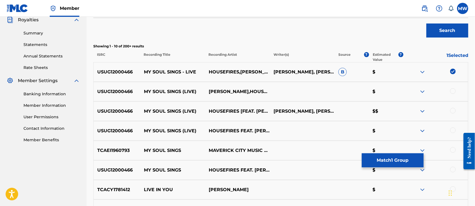
click at [452, 91] on div at bounding box center [454, 91] width 6 height 6
click at [452, 108] on div at bounding box center [454, 111] width 6 height 6
click at [452, 127] on div at bounding box center [436, 130] width 65 height 7
click at [452, 131] on div at bounding box center [454, 130] width 6 height 6
click at [453, 151] on div at bounding box center [454, 150] width 6 height 6
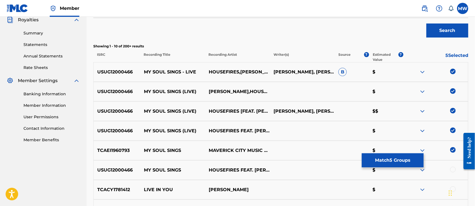
click at [456, 169] on div at bounding box center [454, 169] width 6 height 6
click at [412, 161] on button "Match 6 Groups" at bounding box center [393, 160] width 62 height 14
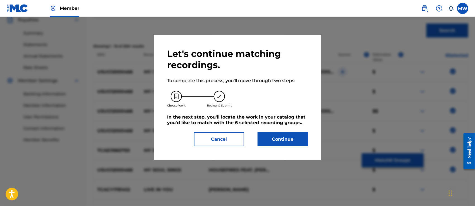
click at [293, 138] on button "Continue" at bounding box center [283, 139] width 50 height 14
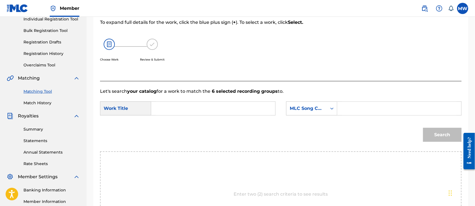
scroll to position [74, 0]
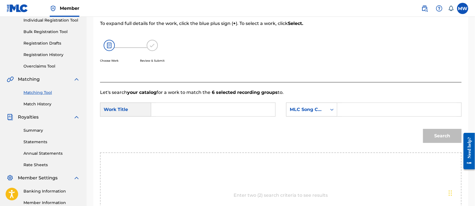
click at [190, 112] on input "Search Form" at bounding box center [213, 109] width 115 height 13
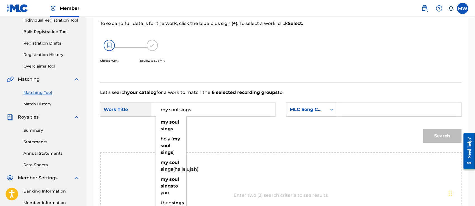
type input "my soul sings"
click at [173, 121] on strong "soul" at bounding box center [174, 121] width 10 height 5
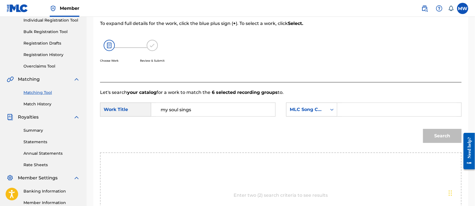
click at [360, 114] on input "Search Form" at bounding box center [399, 109] width 115 height 13
type input "f"
type input "dante"
click at [321, 111] on div "MLC Song Code" at bounding box center [307, 109] width 34 height 7
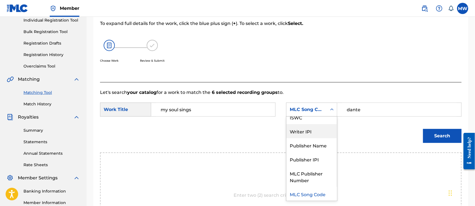
scroll to position [0, 0]
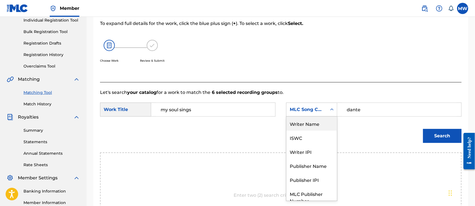
click at [318, 124] on div "Writer Name" at bounding box center [312, 123] width 51 height 14
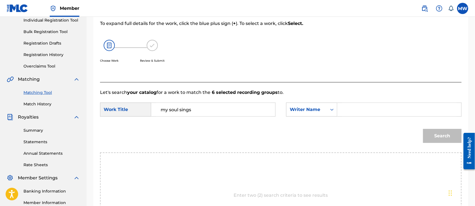
click at [351, 113] on input "Search Form" at bounding box center [399, 109] width 115 height 13
type input "dante"
click at [423, 129] on button "Search" at bounding box center [442, 136] width 39 height 14
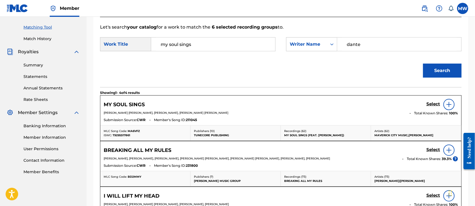
scroll to position [139, 0]
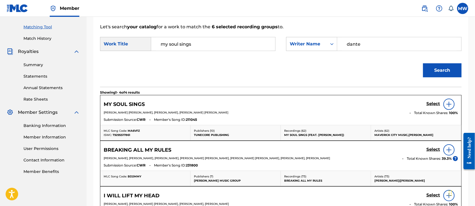
click at [429, 103] on h5 "Select" at bounding box center [434, 103] width 14 height 5
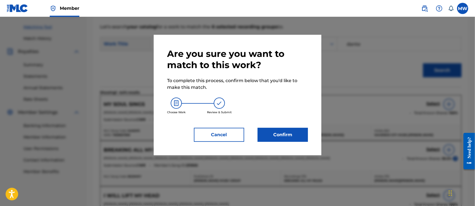
click at [282, 136] on button "Confirm" at bounding box center [283, 135] width 50 height 14
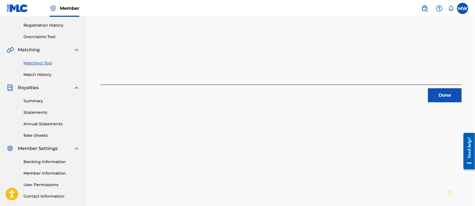
scroll to position [65, 0]
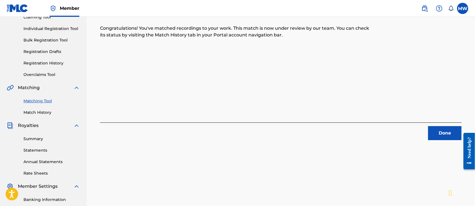
click at [439, 124] on div "Done" at bounding box center [281, 131] width 362 height 18
click at [440, 133] on button "Done" at bounding box center [445, 133] width 34 height 14
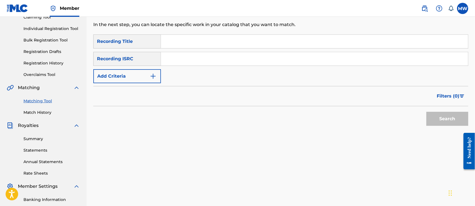
click at [142, 75] on button "Add Criteria" at bounding box center [127, 76] width 68 height 14
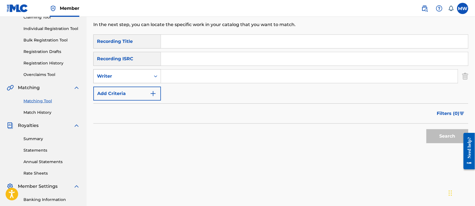
click at [119, 75] on div "Writer" at bounding box center [122, 76] width 50 height 7
click at [119, 89] on div "Recording Artist" at bounding box center [127, 90] width 67 height 14
click at [190, 40] on input "Search Form" at bounding box center [314, 41] width 307 height 13
paste input "Forever"
type input "Forever"
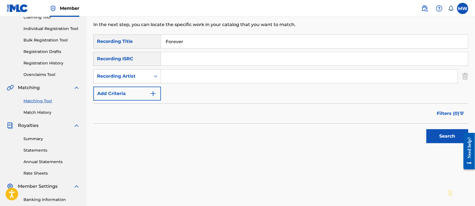
click at [183, 75] on input "Search Form" at bounding box center [309, 75] width 297 height 13
paste input "[PERSON_NAME]"
type input "[PERSON_NAME]"
click at [450, 139] on button "Search" at bounding box center [448, 136] width 42 height 14
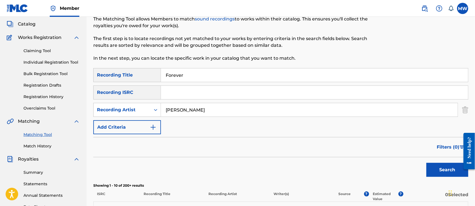
scroll to position [0, 0]
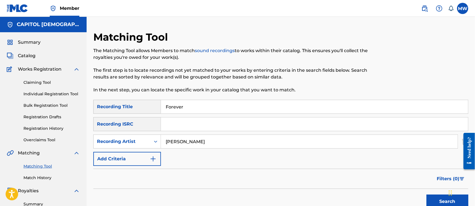
click at [178, 100] on input "Forever" at bounding box center [314, 106] width 307 height 13
drag, startPoint x: 189, startPoint y: 111, endPoint x: 157, endPoint y: 114, distance: 31.8
click at [157, 114] on div "SearchWithCriteria4b47d7dd-5042-4594-8198-311e486717bb Recording Title Forever …" at bounding box center [280, 133] width 375 height 66
paste input "Goodness of [DEMOGRAPHIC_DATA]"
type input "Goodness of [DEMOGRAPHIC_DATA]"
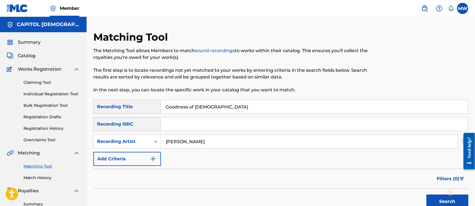
click at [427, 194] on button "Search" at bounding box center [448, 201] width 42 height 14
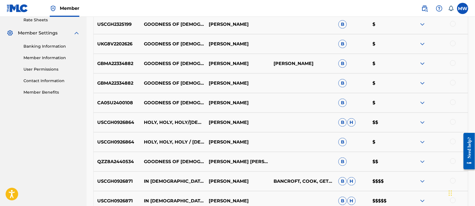
scroll to position [291, 0]
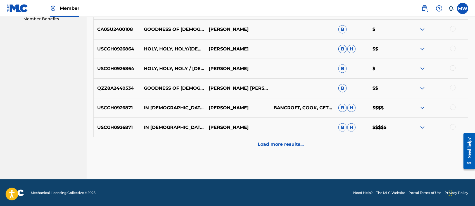
click at [271, 150] on div "Load more results..." at bounding box center [280, 144] width 375 height 14
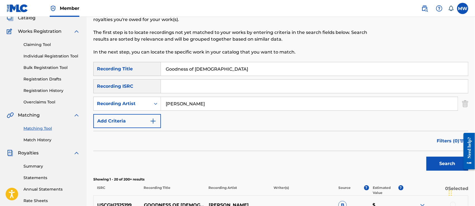
scroll to position [30, 0]
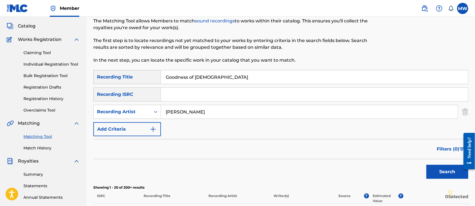
drag, startPoint x: 206, startPoint y: 80, endPoint x: 157, endPoint y: 84, distance: 49.4
click at [157, 84] on div "SearchWithCriteria4b47d7dd-5042-4594-8198-311e486717bb Recording Title Goodness…" at bounding box center [280, 103] width 375 height 66
paste input "We Fall Down (Cover)"
type input "We Fall Down (Cover)"
drag, startPoint x: 201, startPoint y: 115, endPoint x: 160, endPoint y: 121, distance: 41.2
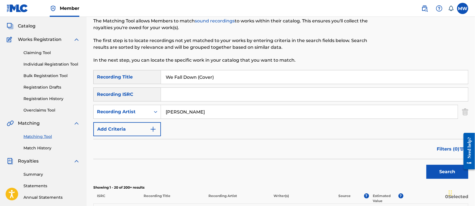
click at [160, 121] on div "SearchWithCriteria4b47d7dd-5042-4594-8198-311e486717bb Recording Title We Fall …" at bounding box center [280, 103] width 375 height 66
paste input "4.5Music"
type input "4.5Music"
click at [427, 164] on button "Search" at bounding box center [448, 171] width 42 height 14
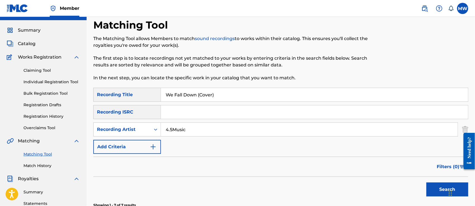
scroll to position [0, 0]
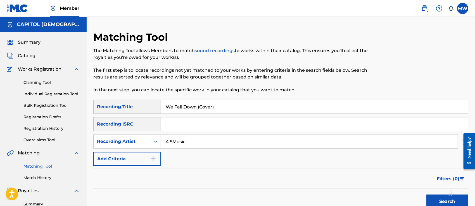
drag, startPoint x: 224, startPoint y: 107, endPoint x: 164, endPoint y: 114, distance: 60.0
click at [164, 114] on div "SearchWithCriteria4b47d7dd-5042-4594-8198-311e486717bb Recording Title We Fall …" at bounding box center [280, 133] width 375 height 66
paste input "The Manger And The Cross"
type input "The Manger And The Cross"
drag, startPoint x: 195, startPoint y: 143, endPoint x: 161, endPoint y: 143, distance: 33.8
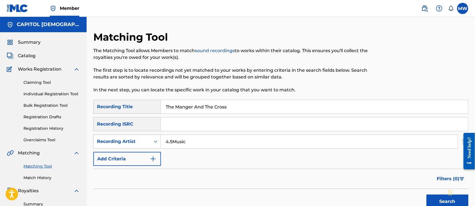
click at [161, 143] on div "SearchWithCriteriaf9614774-9dfb-40df-acf1-b98a5dfea02a Recording Artist 4.5Music" at bounding box center [280, 141] width 375 height 14
paste input "[PERSON_NAME] Vocal Band"
type input "[PERSON_NAME] Vocal Band"
click at [427, 194] on button "Search" at bounding box center [448, 201] width 42 height 14
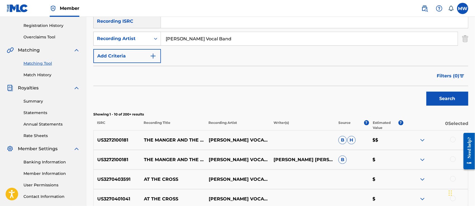
scroll to position [108, 0]
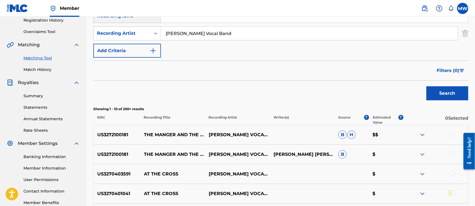
click at [457, 133] on div at bounding box center [436, 134] width 65 height 7
click at [454, 133] on div at bounding box center [454, 134] width 6 height 6
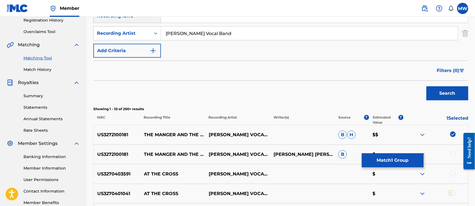
click at [453, 152] on div at bounding box center [454, 154] width 6 height 6
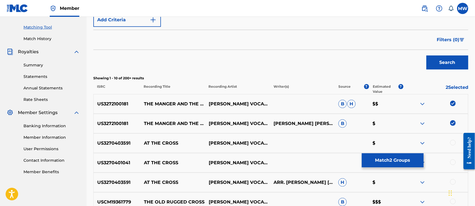
scroll to position [137, 0]
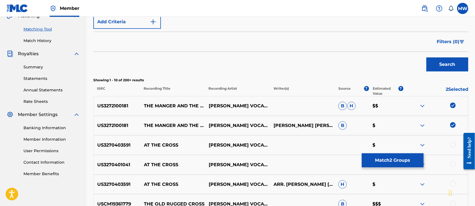
click at [394, 158] on button "Match 2 Groups" at bounding box center [393, 160] width 62 height 14
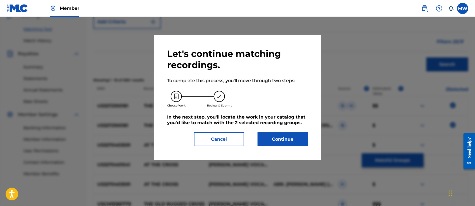
click at [277, 140] on button "Continue" at bounding box center [283, 139] width 50 height 14
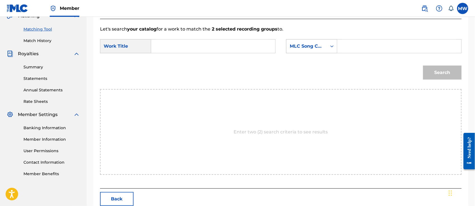
click at [321, 47] on div "MLC Song Code" at bounding box center [307, 46] width 34 height 7
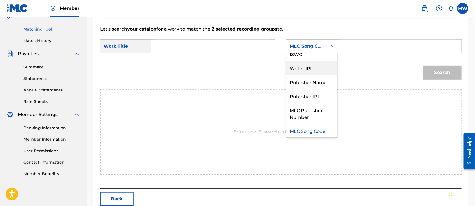
scroll to position [0, 0]
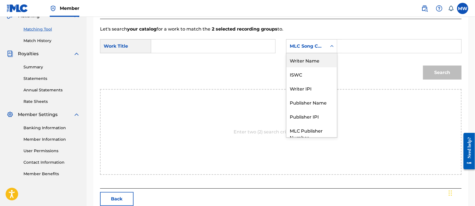
click at [298, 58] on div "Writer Name" at bounding box center [312, 60] width 51 height 14
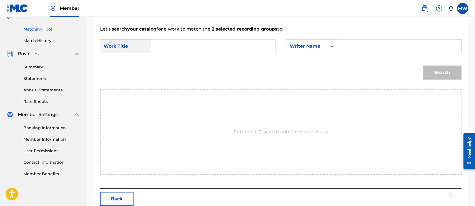
click at [190, 42] on input "Search Form" at bounding box center [213, 45] width 115 height 13
paste input "The Manger And The Cross"
type input "The Manger And The Cross"
click at [347, 43] on input "Search Form" at bounding box center [399, 45] width 115 height 13
type input "[PERSON_NAME]"
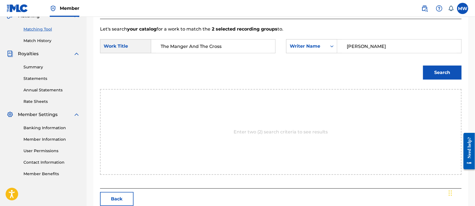
click at [423, 65] on button "Search" at bounding box center [442, 72] width 39 height 14
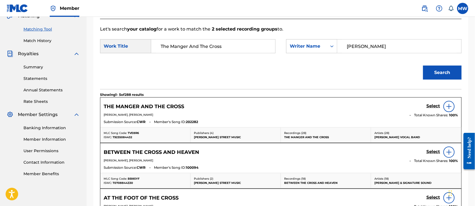
click at [430, 107] on h5 "Select" at bounding box center [434, 105] width 14 height 5
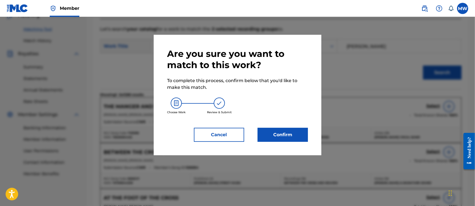
click at [293, 133] on button "Confirm" at bounding box center [283, 135] width 50 height 14
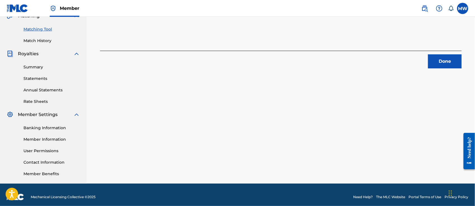
click at [453, 64] on button "Done" at bounding box center [445, 61] width 34 height 14
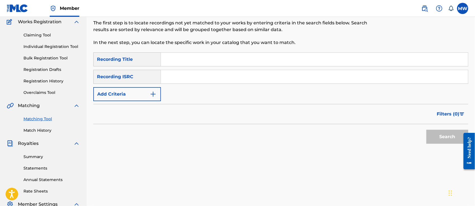
scroll to position [46, 0]
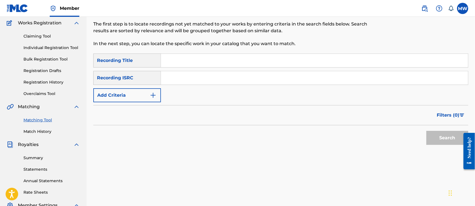
click at [187, 62] on input "Search Form" at bounding box center [314, 60] width 307 height 13
paste input "And The Song Goes On"
type input "And The Song Goes On"
click at [137, 96] on button "Add Criteria" at bounding box center [127, 95] width 68 height 14
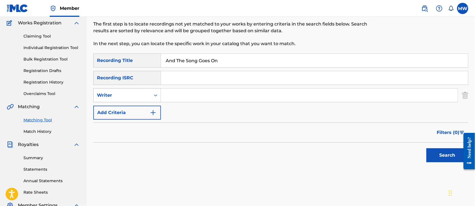
click at [116, 95] on div "Writer" at bounding box center [122, 95] width 50 height 7
click at [116, 109] on div "Recording Artist" at bounding box center [127, 109] width 67 height 14
click at [203, 93] on input "Search Form" at bounding box center [309, 94] width 297 height 13
paste input "[PERSON_NAME] Vocal Band"
type input "[PERSON_NAME] Vocal Band"
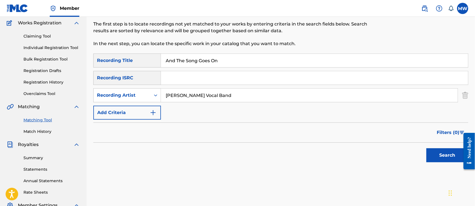
click at [427, 148] on button "Search" at bounding box center [448, 155] width 42 height 14
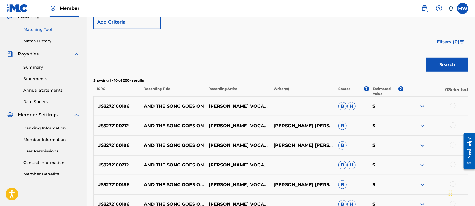
scroll to position [173, 0]
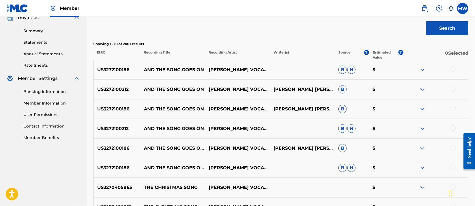
click at [454, 72] on div at bounding box center [436, 69] width 65 height 7
click at [453, 68] on div at bounding box center [454, 69] width 6 height 6
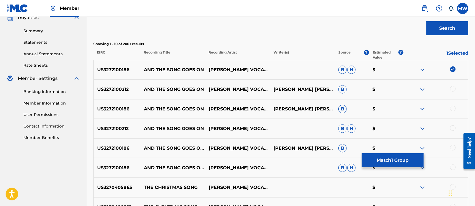
click at [454, 86] on div at bounding box center [454, 89] width 6 height 6
click at [452, 109] on div at bounding box center [454, 108] width 6 height 6
click at [454, 126] on div at bounding box center [454, 128] width 6 height 6
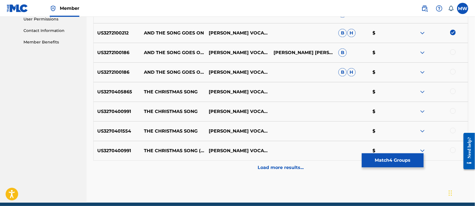
scroll to position [278, 0]
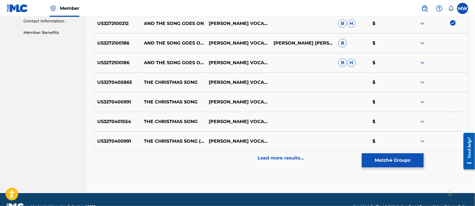
click at [454, 43] on div at bounding box center [454, 43] width 6 height 6
click at [456, 61] on div at bounding box center [454, 62] width 6 height 6
click at [378, 162] on button "Match 6 Groups" at bounding box center [393, 160] width 62 height 14
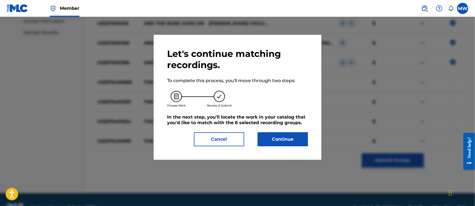
click at [277, 147] on div "Let's continue matching recordings. To complete this process, you'll move throu…" at bounding box center [238, 97] width 168 height 125
click at [275, 144] on button "Continue" at bounding box center [283, 139] width 50 height 14
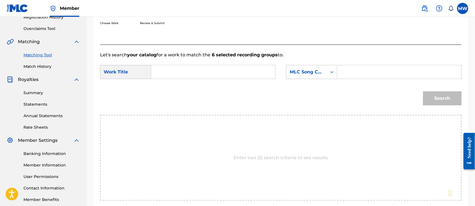
scroll to position [111, 0]
click at [187, 73] on input "Search Form" at bounding box center [213, 71] width 115 height 13
type input "and the song goes on"
click at [169, 91] on strong "song" at bounding box center [166, 91] width 11 height 5
click at [315, 73] on div "MLC Song Code" at bounding box center [307, 72] width 34 height 7
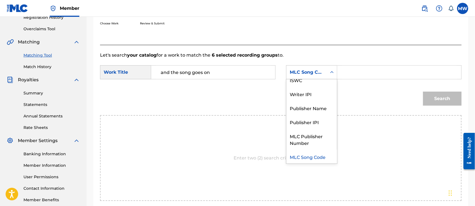
scroll to position [0, 0]
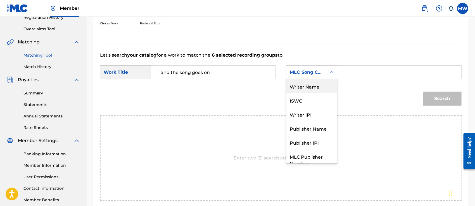
click at [305, 87] on div "Writer Name" at bounding box center [312, 86] width 51 height 14
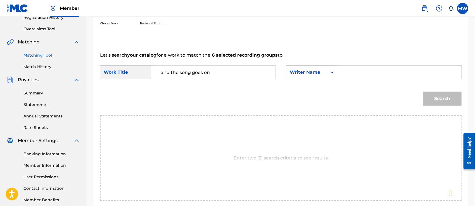
click at [350, 69] on input "Search Form" at bounding box center [399, 71] width 115 height 13
type input "[PERSON_NAME]"
click at [423, 91] on button "Search" at bounding box center [442, 98] width 39 height 14
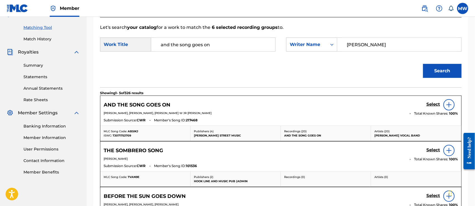
scroll to position [142, 0]
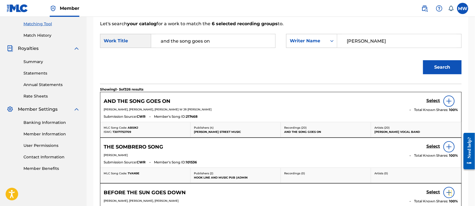
click at [433, 102] on h5 "Select" at bounding box center [434, 100] width 14 height 5
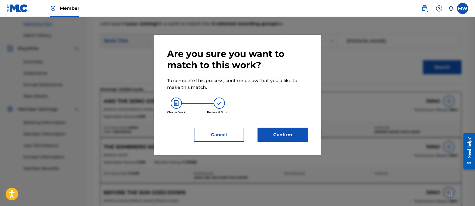
click at [283, 135] on button "Confirm" at bounding box center [283, 135] width 50 height 14
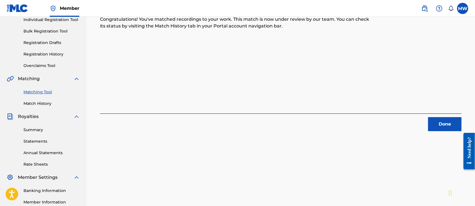
scroll to position [73, 0]
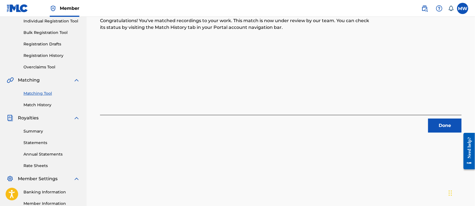
click at [439, 122] on button "Done" at bounding box center [445, 125] width 34 height 14
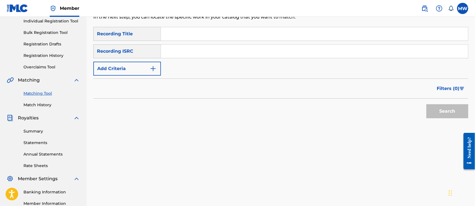
click at [383, 118] on div "Search" at bounding box center [280, 109] width 375 height 22
click at [157, 69] on img "Search Form" at bounding box center [153, 68] width 7 height 7
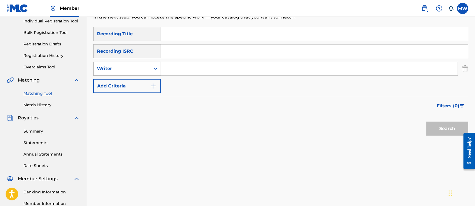
click at [127, 74] on div "Writer" at bounding box center [127, 69] width 68 height 14
click at [117, 80] on div "Recording Artist" at bounding box center [127, 83] width 67 height 14
click at [177, 35] on input "Search Form" at bounding box center [314, 33] width 307 height 13
paste input "[PERSON_NAME] Was The First One To Carry The [DEMOGRAPHIC_DATA]"
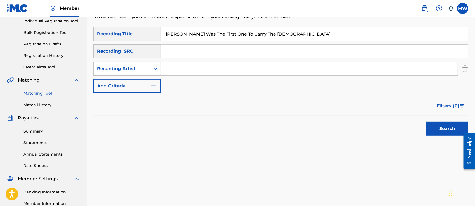
type input "[PERSON_NAME] Was The First One To Carry The [DEMOGRAPHIC_DATA]"
click at [187, 72] on input "Search Form" at bounding box center [309, 68] width 297 height 13
paste input "[PERSON_NAME] Vocal Band"
type input "[PERSON_NAME] Vocal Band"
click at [427, 121] on button "Search" at bounding box center [448, 128] width 42 height 14
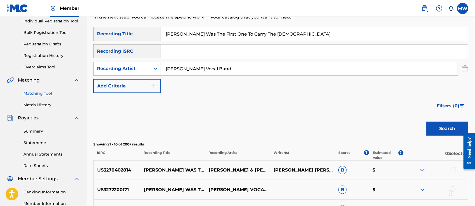
click at [452, 170] on div at bounding box center [454, 169] width 6 height 6
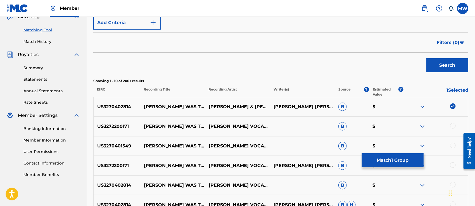
scroll to position [136, 0]
click at [451, 126] on div at bounding box center [454, 125] width 6 height 6
click at [452, 147] on div at bounding box center [454, 145] width 6 height 6
click at [454, 166] on div at bounding box center [454, 165] width 6 height 6
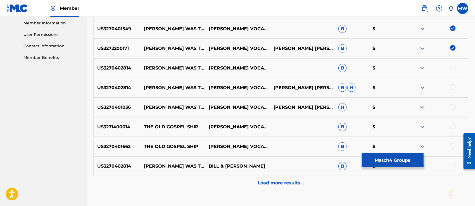
scroll to position [253, 0]
click at [454, 65] on div at bounding box center [454, 67] width 6 height 6
click at [452, 87] on div at bounding box center [454, 87] width 6 height 6
click at [456, 104] on div at bounding box center [436, 106] width 65 height 7
click at [456, 104] on div at bounding box center [454, 106] width 6 height 6
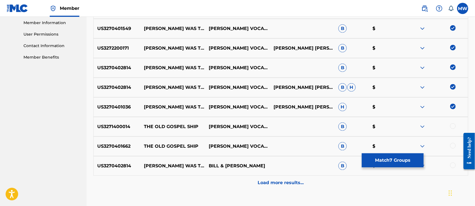
click at [454, 167] on div at bounding box center [454, 165] width 6 height 6
click at [401, 160] on button "Match 8 Groups" at bounding box center [393, 160] width 62 height 14
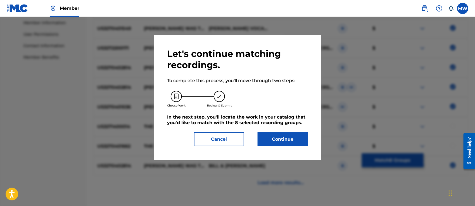
click at [280, 137] on button "Continue" at bounding box center [283, 139] width 50 height 14
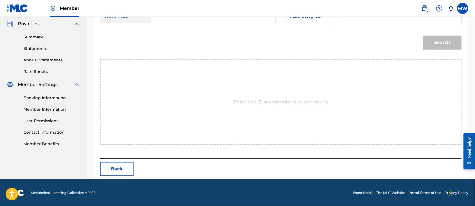
scroll to position [96, 0]
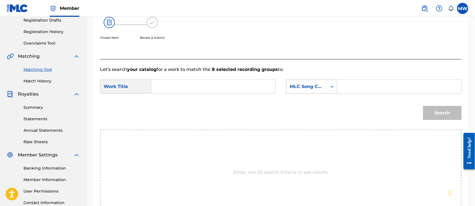
click at [308, 83] on div "MLC Song Code" at bounding box center [307, 86] width 34 height 7
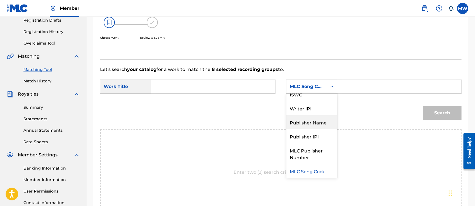
scroll to position [0, 0]
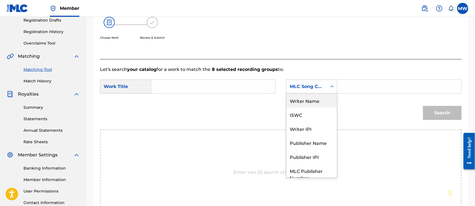
click at [303, 100] on div "Writer Name" at bounding box center [312, 100] width 51 height 14
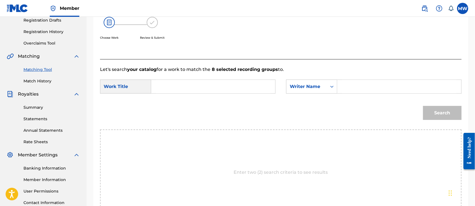
click at [197, 83] on input "Search Form" at bounding box center [213, 86] width 115 height 13
paste input "[PERSON_NAME] Was The First One To Carry The [DEMOGRAPHIC_DATA]"
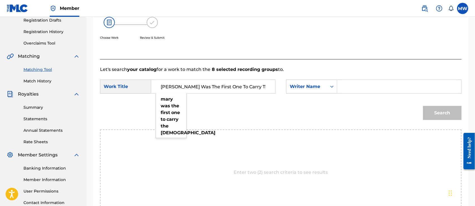
type input "[PERSON_NAME] Was The First One To Carry The [DEMOGRAPHIC_DATA]"
click at [356, 89] on input "Search Form" at bounding box center [399, 86] width 115 height 13
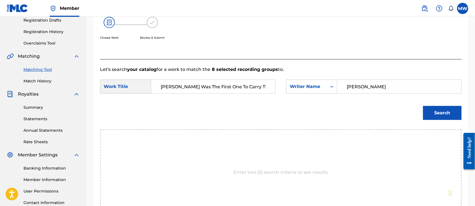
type input "[PERSON_NAME]"
click at [423, 106] on button "Search" at bounding box center [442, 113] width 39 height 14
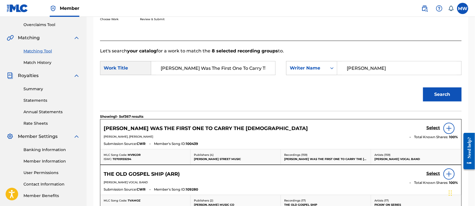
scroll to position [117, 0]
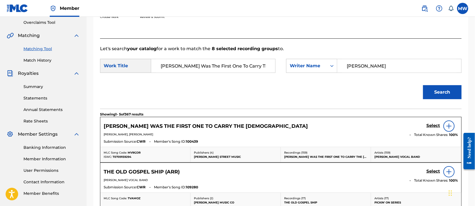
click at [430, 124] on h5 "Select" at bounding box center [434, 125] width 14 height 5
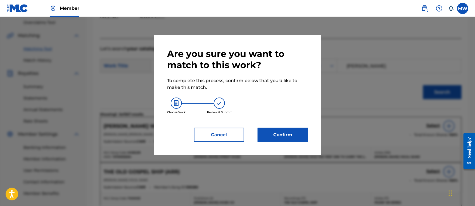
click at [270, 136] on button "Confirm" at bounding box center [283, 135] width 50 height 14
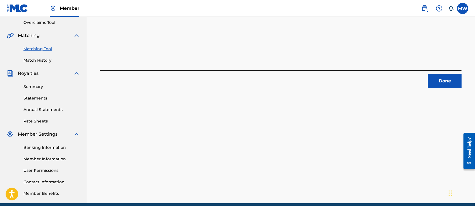
click at [445, 82] on button "Done" at bounding box center [445, 81] width 34 height 14
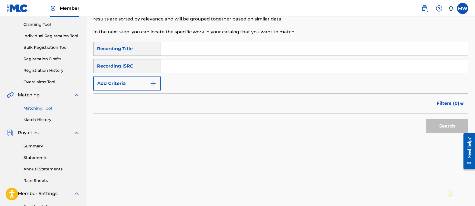
scroll to position [52, 0]
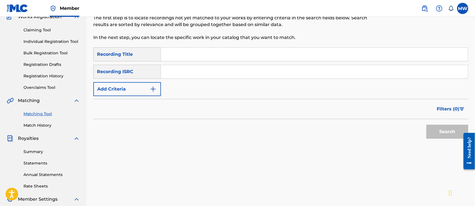
click at [140, 86] on button "Add Criteria" at bounding box center [127, 89] width 68 height 14
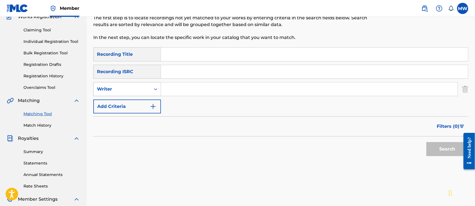
click at [124, 84] on div "Writer" at bounding box center [122, 89] width 57 height 11
click at [127, 98] on div "Recording Artist" at bounding box center [127, 103] width 67 height 14
click at [200, 58] on input "Search Form" at bounding box center [314, 54] width 307 height 13
paste input "My Heart Would Be Your [GEOGRAPHIC_DATA]"
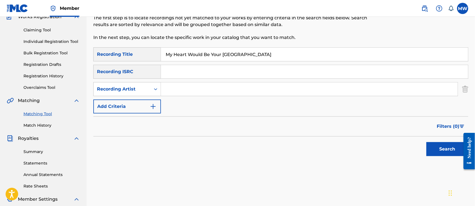
type input "My Heart Would Be Your [GEOGRAPHIC_DATA]"
click at [185, 87] on input "Search Form" at bounding box center [309, 88] width 297 height 13
paste input "[PERSON_NAME] Vocal Band"
type input "[PERSON_NAME] Vocal Band"
click at [427, 142] on button "Search" at bounding box center [448, 149] width 42 height 14
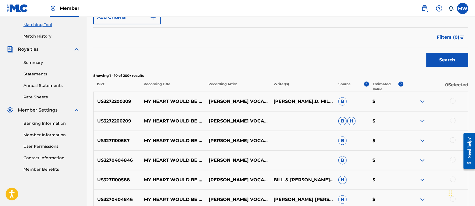
scroll to position [157, 0]
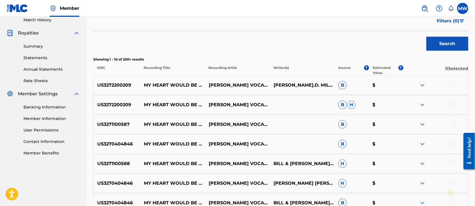
click at [456, 86] on div at bounding box center [436, 85] width 65 height 7
click at [454, 83] on div at bounding box center [454, 85] width 6 height 6
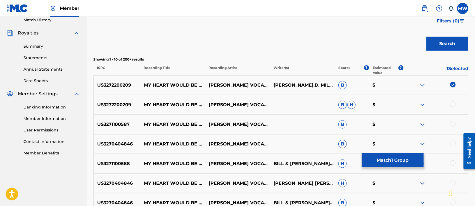
click at [451, 103] on div at bounding box center [454, 104] width 6 height 6
click at [452, 126] on div at bounding box center [436, 124] width 65 height 7
click at [453, 125] on div at bounding box center [454, 124] width 6 height 6
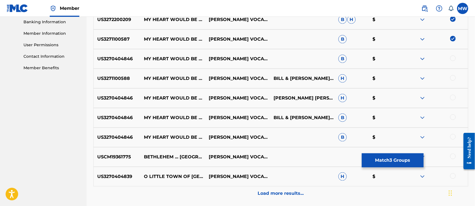
scroll to position [246, 0]
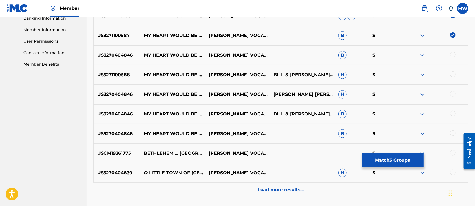
click at [455, 55] on div at bounding box center [454, 55] width 6 height 6
click at [454, 75] on div at bounding box center [454, 74] width 6 height 6
click at [453, 91] on div at bounding box center [454, 94] width 6 height 6
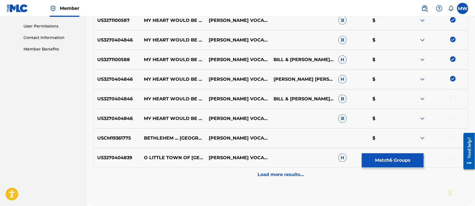
scroll to position [263, 0]
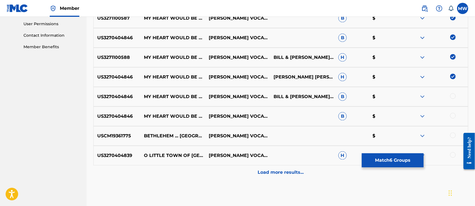
click at [454, 97] on div at bounding box center [454, 96] width 6 height 6
click at [454, 117] on div at bounding box center [454, 116] width 6 height 6
click at [307, 168] on div "Load more results..." at bounding box center [280, 172] width 375 height 14
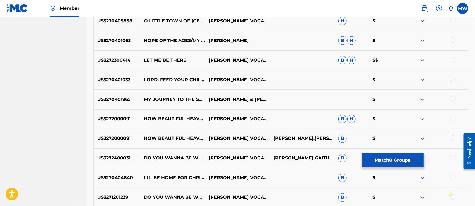
scroll to position [487, 0]
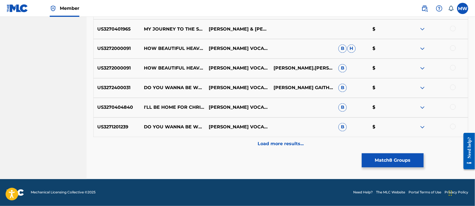
click at [400, 165] on button "Match 8 Groups" at bounding box center [393, 160] width 62 height 14
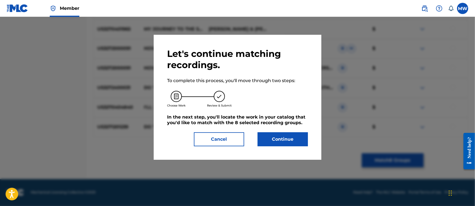
click at [282, 141] on button "Continue" at bounding box center [283, 139] width 50 height 14
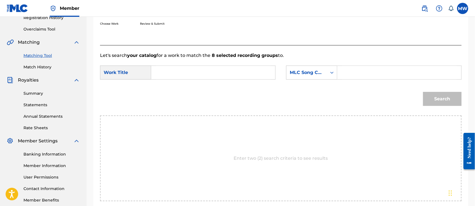
scroll to position [100, 0]
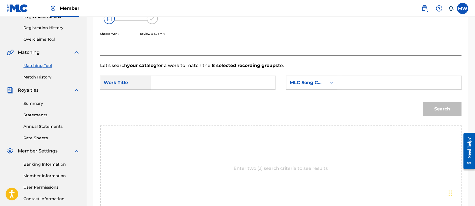
click at [282, 141] on div "Enter two (2) search criteria to see results" at bounding box center [281, 168] width 362 height 86
click at [312, 79] on div "MLC Song Code" at bounding box center [307, 82] width 34 height 7
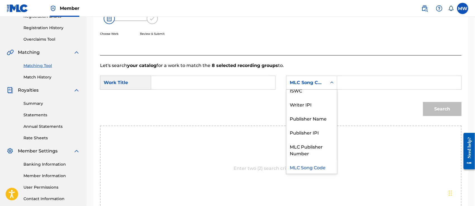
scroll to position [0, 0]
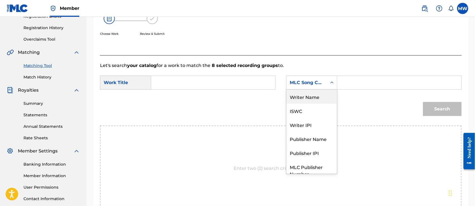
click at [305, 96] on div "Writer Name" at bounding box center [312, 96] width 51 height 14
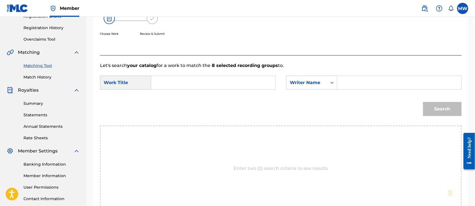
click at [184, 79] on input "Search Form" at bounding box center [213, 82] width 115 height 13
paste input "My Heart Would Be Your [GEOGRAPHIC_DATA]"
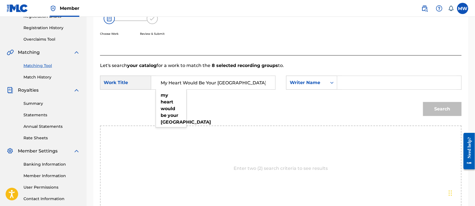
type input "My Heart Would Be Your [GEOGRAPHIC_DATA]"
click at [367, 86] on input "Search Form" at bounding box center [399, 82] width 115 height 13
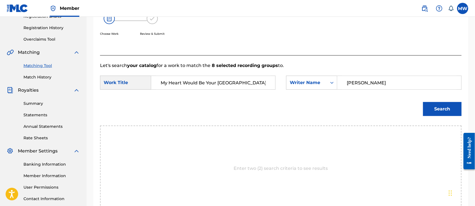
type input "[PERSON_NAME]"
click at [423, 102] on button "Search" at bounding box center [442, 109] width 39 height 14
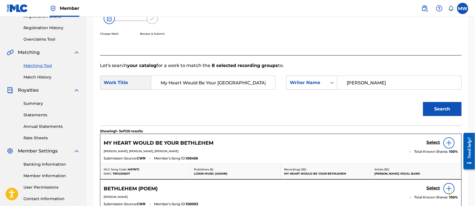
click at [430, 144] on h5 "Select" at bounding box center [434, 142] width 14 height 5
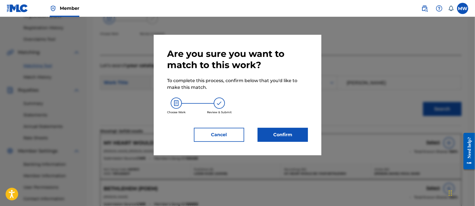
click at [278, 137] on button "Confirm" at bounding box center [283, 135] width 50 height 14
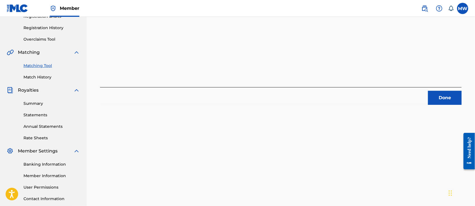
click at [447, 100] on button "Done" at bounding box center [445, 98] width 34 height 14
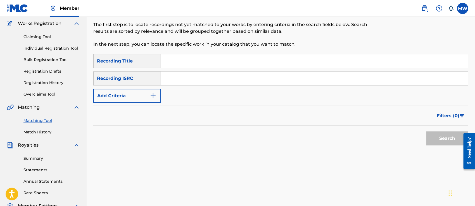
scroll to position [45, 0]
click at [113, 92] on button "Add Criteria" at bounding box center [127, 96] width 68 height 14
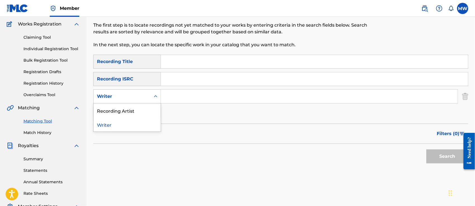
click at [97, 96] on div "Writer" at bounding box center [122, 96] width 50 height 7
click at [110, 108] on div "Recording Artist" at bounding box center [127, 110] width 67 height 14
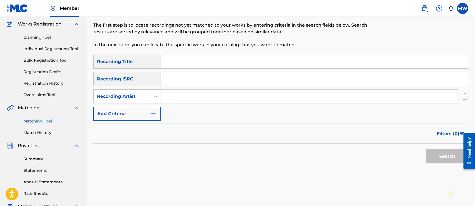
click at [176, 63] on input "Search Form" at bounding box center [314, 61] width 307 height 13
paste input "The Joy"
type input "The Joy"
click at [181, 96] on input "Search Form" at bounding box center [309, 95] width 297 height 13
paste input "The [PERSON_NAME] Family"
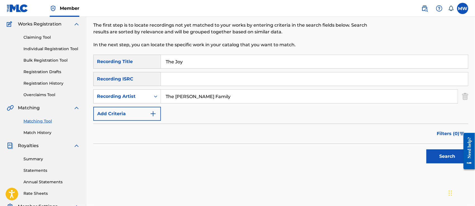
type input "The [PERSON_NAME] Family"
click at [427, 149] on button "Search" at bounding box center [448, 156] width 42 height 14
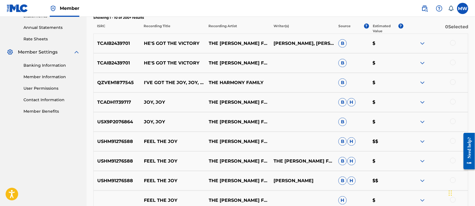
scroll to position [0, 0]
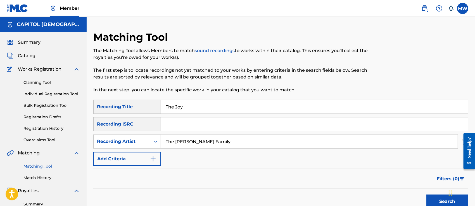
drag, startPoint x: 181, startPoint y: 105, endPoint x: 140, endPoint y: 108, distance: 41.8
click at [140, 108] on div "SearchWithCriteria4b47d7dd-5042-4594-8198-311e486717bb Recording Title The Joy" at bounding box center [280, 107] width 375 height 14
type input "y"
paste input "[DEMOGRAPHIC_DATA] pra Sempre"
type input "[DEMOGRAPHIC_DATA] pra Sempre"
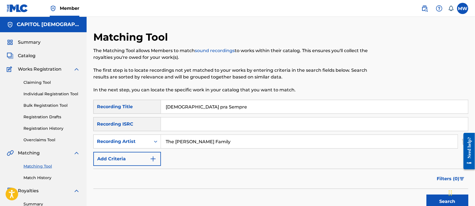
drag, startPoint x: 212, startPoint y: 147, endPoint x: 150, endPoint y: 149, distance: 62.1
click at [150, 149] on div "SearchWithCriteria4b47d7dd-5042-4594-8198-311e486717bb Recording Title Santo pr…" at bounding box center [280, 133] width 375 height 66
paste input "Hangar 7 Music"
type input "Hangar 7 Music"
click at [427, 194] on button "Search" at bounding box center [448, 201] width 42 height 14
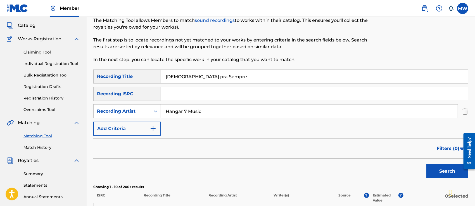
scroll to position [30, 0]
drag, startPoint x: 211, startPoint y: 81, endPoint x: 159, endPoint y: 85, distance: 51.9
click at [159, 85] on div "SearchWithCriteria4b47d7dd-5042-4594-8198-311e486717bb Recording Title Santo pr…" at bounding box center [280, 103] width 375 height 66
paste input "Porque Ele Vive"
type input "Porque Ele Vive"
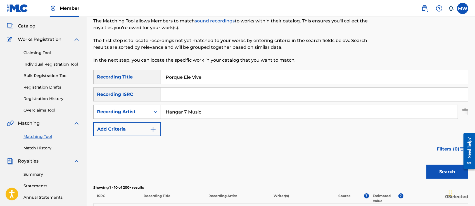
drag, startPoint x: 201, startPoint y: 107, endPoint x: 145, endPoint y: 108, distance: 56.8
click at [145, 108] on div "SearchWithCriteria92bcd0c8-4d5f-4b0e-a096-11df4ecc5d46 Recording Artist Hangar …" at bounding box center [280, 112] width 375 height 14
paste input "[PERSON_NAME]"
type input "[PERSON_NAME]"
click at [427, 164] on button "Search" at bounding box center [448, 171] width 42 height 14
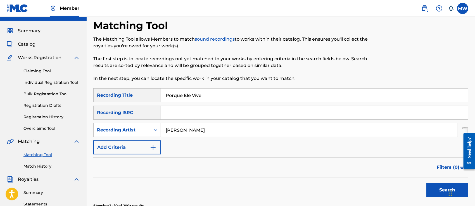
scroll to position [0, 0]
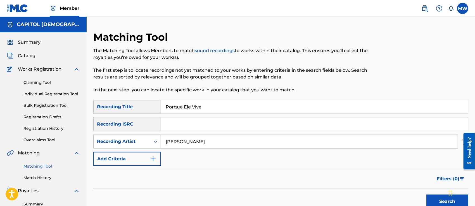
drag, startPoint x: 202, startPoint y: 110, endPoint x: 148, endPoint y: 109, distance: 54.0
click at [148, 109] on div "SearchWithCriteria4b47d7dd-5042-4594-8198-311e486717bb Recording Title Porque E…" at bounding box center [280, 107] width 375 height 14
paste input "10,000 Reasons"
type input "10,000 Reasons"
drag, startPoint x: 202, startPoint y: 142, endPoint x: 152, endPoint y: 151, distance: 51.1
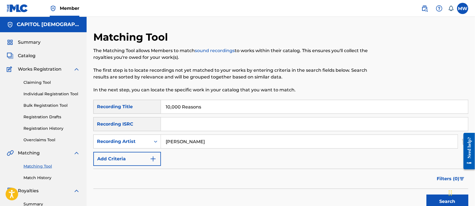
click at [152, 151] on div "SearchWithCriteria4b47d7dd-5042-4594-8198-311e486717bb Recording Title 10,000 R…" at bounding box center [280, 133] width 375 height 66
paste input "Angels Songs"
type input "Angels Songs"
click at [427, 194] on button "Search" at bounding box center [448, 201] width 42 height 14
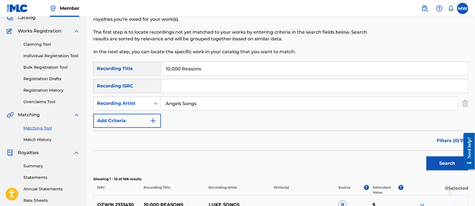
scroll to position [23, 0]
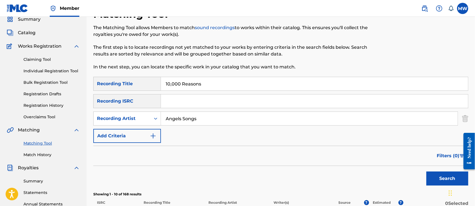
drag, startPoint x: 208, startPoint y: 86, endPoint x: 166, endPoint y: 89, distance: 42.1
click at [166, 89] on input "10,000 Reasons" at bounding box center [314, 83] width 307 height 13
paste input "[DEMOGRAPHIC_DATA] por siempre"
type input "[DEMOGRAPHIC_DATA] por siempre"
drag, startPoint x: 201, startPoint y: 119, endPoint x: 165, endPoint y: 125, distance: 36.0
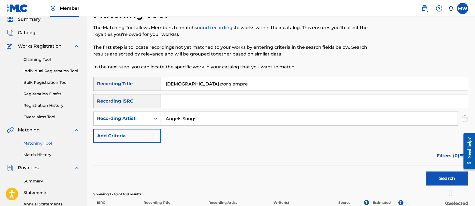
click at [165, 125] on div "SearchWithCriteria4b47d7dd-5042-4594-8198-311e486717bb Recording Title Santo po…" at bounding box center [280, 110] width 375 height 66
paste input "Be Haunt"
type input "Be Haunt"
click at [427, 171] on button "Search" at bounding box center [448, 178] width 42 height 14
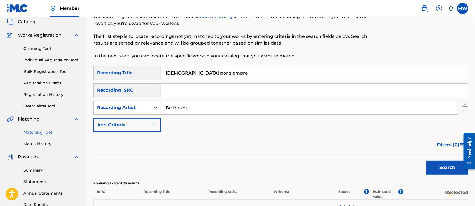
scroll to position [0, 0]
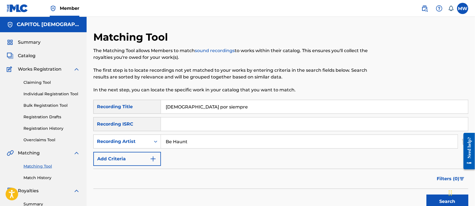
drag, startPoint x: 216, startPoint y: 107, endPoint x: 148, endPoint y: 113, distance: 68.2
click at [148, 113] on div "SearchWithCriteria4b47d7dd-5042-4594-8198-311e486717bb Recording Title Santo po…" at bounding box center [280, 107] width 375 height 14
paste input "[DEMOGRAPHIC_DATA] (HLY FOREVER)"
type input "[DEMOGRAPHIC_DATA] (HLY FOREVER)"
drag, startPoint x: 195, startPoint y: 142, endPoint x: 154, endPoint y: 148, distance: 41.7
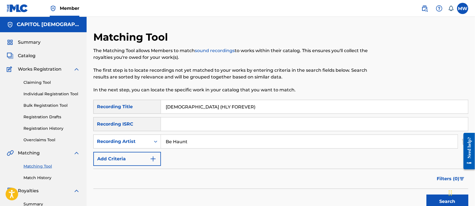
click at [154, 148] on div "SearchWithCriteria4b47d7dd-5042-4594-8198-311e486717bb Recording Title Santo (H…" at bounding box center [280, 133] width 375 height 66
paste input "[PERSON_NAME] / [PERSON_NAME] / KB / [PERSON_NAME]"
type input "[PERSON_NAME] / [PERSON_NAME] / KB / [PERSON_NAME]"
click at [427, 194] on button "Search" at bounding box center [448, 201] width 42 height 14
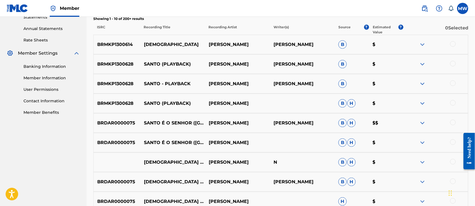
scroll to position [194, 0]
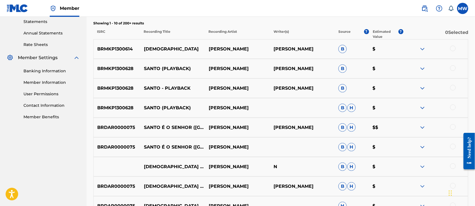
click at [452, 88] on div at bounding box center [454, 88] width 6 height 6
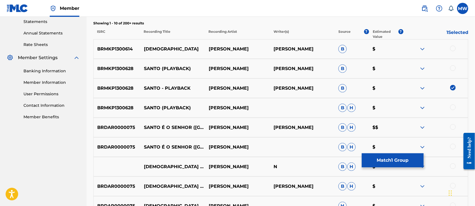
click at [454, 68] on div at bounding box center [454, 68] width 6 height 6
click at [452, 47] on div at bounding box center [454, 49] width 6 height 6
click at [454, 107] on div at bounding box center [454, 107] width 6 height 6
click at [380, 159] on button "Match 4 Groups" at bounding box center [393, 160] width 62 height 14
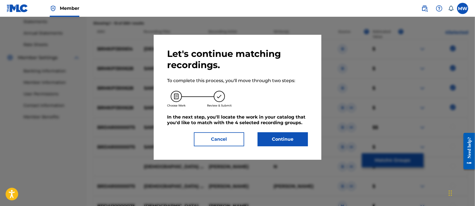
click at [286, 138] on button "Continue" at bounding box center [283, 139] width 50 height 14
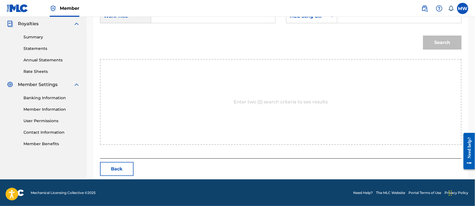
scroll to position [117, 0]
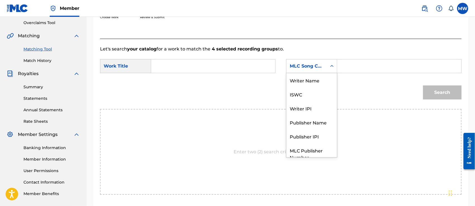
click at [309, 67] on div "MLC Song Code" at bounding box center [307, 66] width 34 height 7
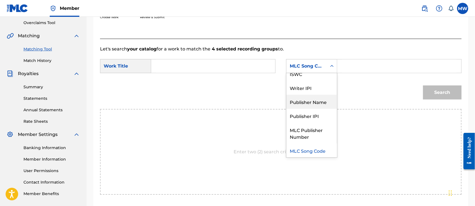
scroll to position [0, 0]
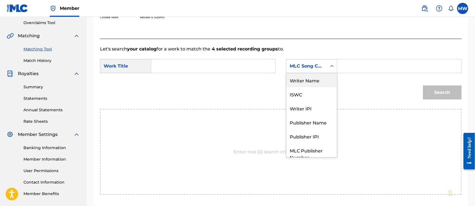
click at [294, 76] on div "Writer Name" at bounding box center [312, 80] width 51 height 14
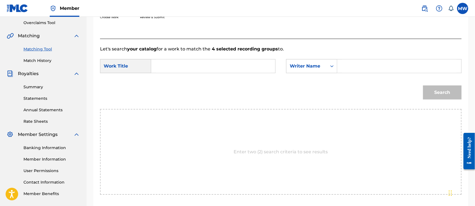
click at [228, 67] on input "Search Form" at bounding box center [213, 65] width 115 height 13
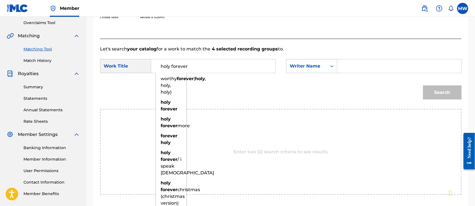
type input "holy forever"
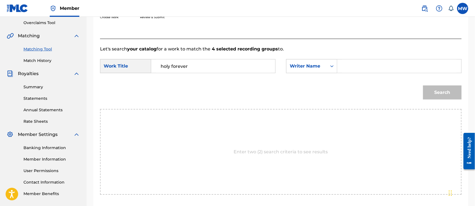
click at [321, 205] on div "Let's search your catalog for a work to match the 4 selected recording groups t…" at bounding box center [281, 123] width 362 height 169
click at [353, 67] on input "Search Form" at bounding box center [399, 65] width 115 height 13
type input "[PERSON_NAME]"
click at [423, 85] on button "Search" at bounding box center [442, 92] width 39 height 14
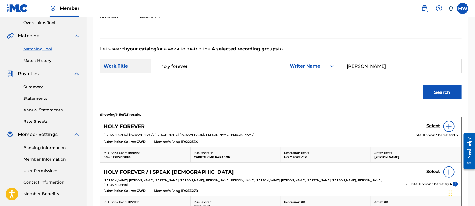
click at [430, 126] on h5 "Select" at bounding box center [434, 125] width 14 height 5
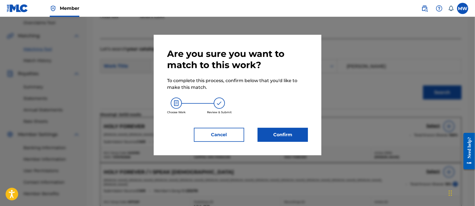
click at [299, 134] on button "Confirm" at bounding box center [283, 135] width 50 height 14
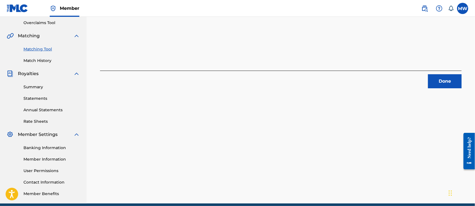
click at [439, 80] on button "Done" at bounding box center [445, 81] width 34 height 14
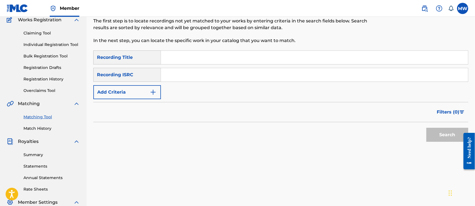
scroll to position [48, 0]
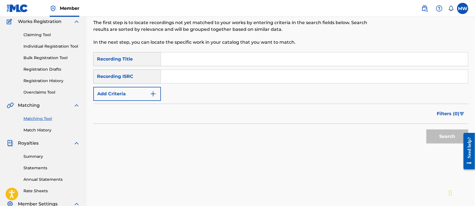
click at [141, 96] on button "Add Criteria" at bounding box center [127, 94] width 68 height 14
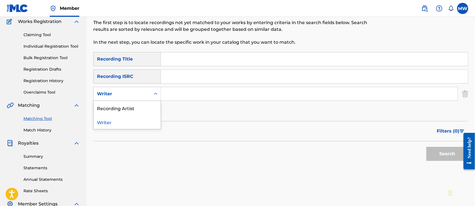
click at [118, 95] on div "Writer" at bounding box center [122, 93] width 50 height 7
click at [119, 104] on div "Recording Artist" at bounding box center [127, 108] width 67 height 14
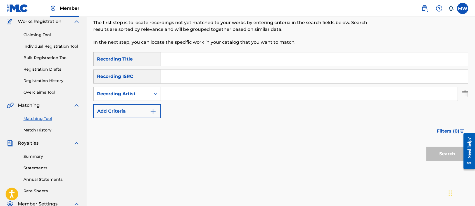
click at [180, 60] on input "Search Form" at bounding box center [314, 58] width 307 height 13
paste input "So Many Reasons"
type input "So Many Reasons"
click at [163, 91] on input "Search Form" at bounding box center [309, 93] width 297 height 13
paste input "MercyMe"
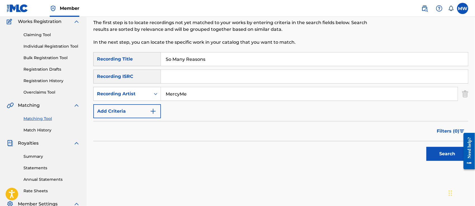
type input "MercyMe"
click at [427, 147] on button "Search" at bounding box center [448, 154] width 42 height 14
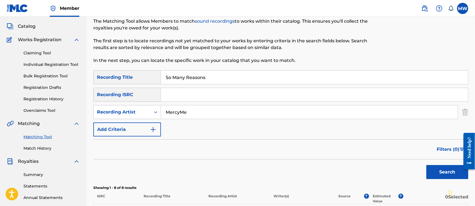
scroll to position [0, 0]
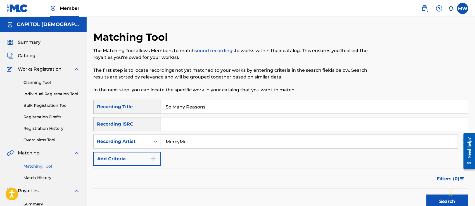
drag, startPoint x: 213, startPoint y: 109, endPoint x: 150, endPoint y: 122, distance: 64.3
click at [150, 122] on div "SearchWithCriteria4b47d7dd-5042-4594-8198-311e486717bb Recording Title So Many …" at bounding box center [280, 133] width 375 height 66
paste input "Desperate"
type input "Desperate"
drag, startPoint x: 192, startPoint y: 147, endPoint x: 159, endPoint y: 147, distance: 32.4
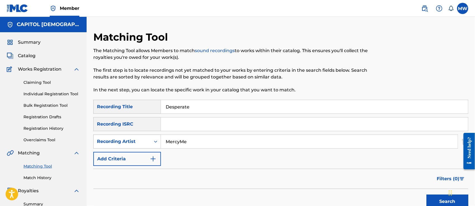
click at [159, 147] on div "SearchWithCriteria1606b6f6-7cb6-4c55-a82a-31b0a9167d3b Recording Artist MercyMe" at bounding box center [280, 141] width 375 height 14
paste input "[PERSON_NAME] / [PERSON_NAME]"
type input "[PERSON_NAME] / [PERSON_NAME]"
click at [427, 194] on button "Search" at bounding box center [448, 201] width 42 height 14
drag, startPoint x: 208, startPoint y: 107, endPoint x: 167, endPoint y: 113, distance: 41.5
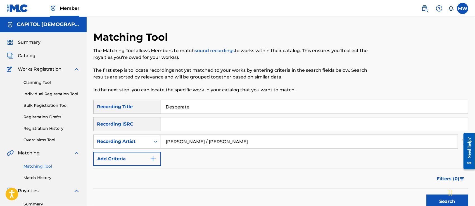
click at [167, 113] on input "Desperate" at bounding box center [314, 106] width 307 height 13
paste input "Good Things (Live)"
type input "Good Things (Live)"
drag, startPoint x: 248, startPoint y: 143, endPoint x: 168, endPoint y: 146, distance: 80.9
click at [168, 146] on input "[PERSON_NAME] / [PERSON_NAME]" at bounding box center [309, 141] width 297 height 13
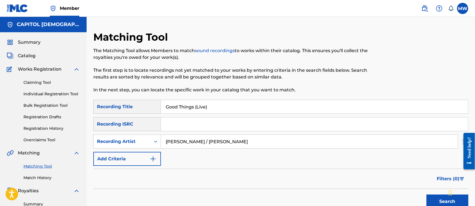
type input "J"
paste input "[PERSON_NAME] / [PERSON_NAME] / [PERSON_NAME] Music"
type input "[PERSON_NAME] / [PERSON_NAME] / [PERSON_NAME] Music"
click at [427, 194] on button "Search" at bounding box center [448, 201] width 42 height 14
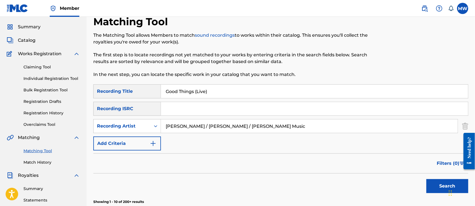
scroll to position [10, 0]
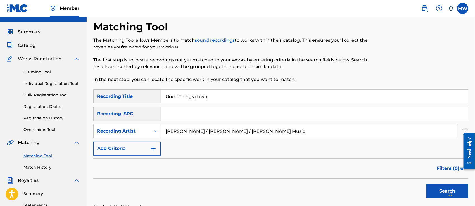
drag, startPoint x: 221, startPoint y: 93, endPoint x: 143, endPoint y: 102, distance: 78.5
click at [143, 102] on div "SearchWithCriteria4b47d7dd-5042-4594-8198-311e486717bb Recording Title Good Thi…" at bounding box center [280, 96] width 375 height 14
paste input "Doesn't He"
type input "Doesn't He"
drag, startPoint x: 275, startPoint y: 127, endPoint x: 160, endPoint y: 131, distance: 115.0
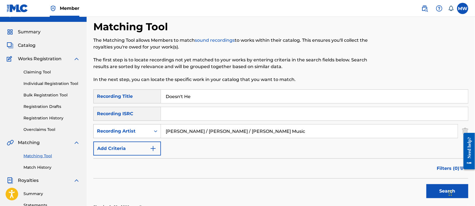
click at [160, 131] on div "SearchWithCriteria1606b6f6-7cb6-4c55-a82a-31b0a9167d3b Recording Artist [PERSON…" at bounding box center [280, 131] width 375 height 14
paste input "[PERSON_NAME]"
type input "[PERSON_NAME]"
click at [427, 184] on button "Search" at bounding box center [448, 191] width 42 height 14
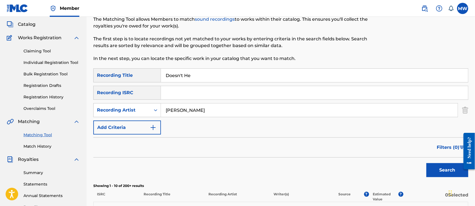
scroll to position [0, 0]
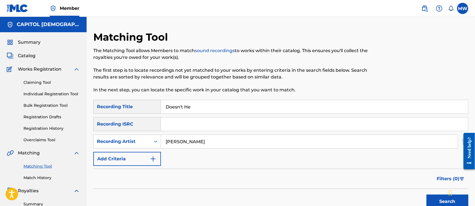
drag, startPoint x: 190, startPoint y: 108, endPoint x: 145, endPoint y: 109, distance: 44.8
click at [145, 109] on div "SearchWithCriteria4b47d7dd-5042-4594-8198-311e486717bb Recording Title Doesn't …" at bounding box center [280, 107] width 375 height 14
paste input "Need A River"
type input "Need A River"
drag, startPoint x: 197, startPoint y: 140, endPoint x: 143, endPoint y: 128, distance: 55.0
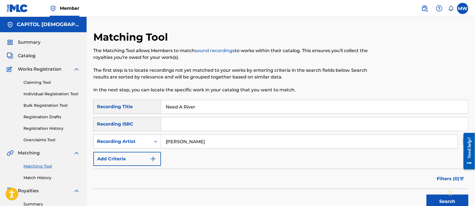
click at [143, 128] on div "SearchWithCriteria4b47d7dd-5042-4594-8198-311e486717bb Recording Title Need A R…" at bounding box center [280, 133] width 375 height 66
paste input "[PERSON_NAME]"
type input "[PERSON_NAME]"
click at [427, 194] on button "Search" at bounding box center [448, 201] width 42 height 14
drag, startPoint x: 201, startPoint y: 109, endPoint x: 157, endPoint y: 114, distance: 44.4
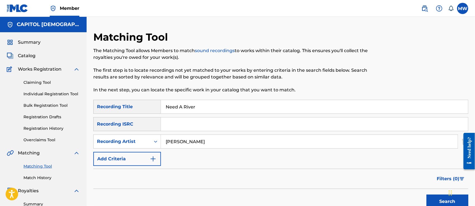
click at [157, 114] on div "SearchWithCriteria4b47d7dd-5042-4594-8198-311e486717bb Recording Title Need A R…" at bounding box center [280, 133] width 375 height 66
paste input "None More Worthy"
type input "None More Worthy"
drag, startPoint x: 210, startPoint y: 146, endPoint x: 163, endPoint y: 147, distance: 46.7
click at [163, 147] on input "[PERSON_NAME]" at bounding box center [309, 141] width 297 height 13
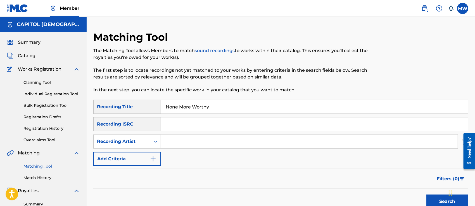
paste input "CXMMXNS, kalley"
type input "CXMMXNS, kalley"
click at [427, 194] on button "Search" at bounding box center [448, 201] width 42 height 14
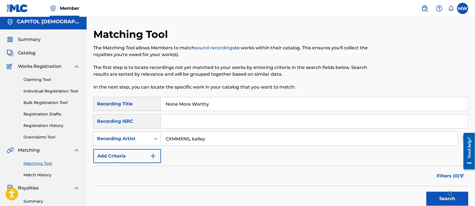
scroll to position [1, 0]
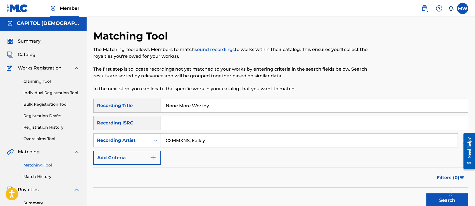
drag, startPoint x: 219, startPoint y: 110, endPoint x: 170, endPoint y: 115, distance: 49.2
click at [170, 115] on div "SearchWithCriteria4b47d7dd-5042-4594-8198-311e486717bb Recording Title None Mor…" at bounding box center [280, 131] width 375 height 66
type input "N"
paste input "[PERSON_NAME]"
type input "[PERSON_NAME]"
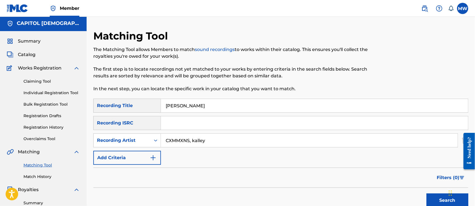
drag, startPoint x: 208, startPoint y: 142, endPoint x: 163, endPoint y: 148, distance: 45.5
click at [163, 148] on div "SearchWithCriteria4b47d7dd-5042-4594-8198-311e486717bb Recording Title [PERSON_…" at bounding box center [280, 131] width 375 height 66
paste input "MercyMe"
type input "MercyMe"
click at [427, 193] on button "Search" at bounding box center [448, 200] width 42 height 14
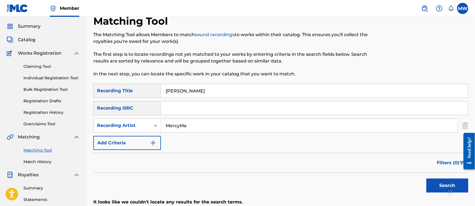
scroll to position [16, 0]
drag, startPoint x: 196, startPoint y: 94, endPoint x: 138, endPoint y: 94, distance: 58.4
click at [138, 94] on div "SearchWithCriteria4b47d7dd-5042-4594-8198-311e486717bb Recording Title [PERSON_…" at bounding box center [280, 91] width 375 height 14
paste input "Again"
type input "Again"
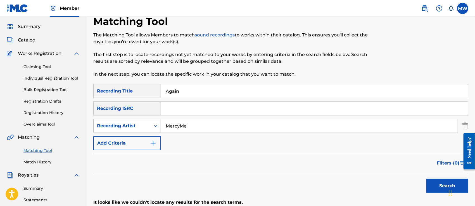
drag, startPoint x: 188, startPoint y: 129, endPoint x: 155, endPoint y: 130, distance: 32.5
click at [155, 130] on div "SearchWithCriteria1606b6f6-7cb6-4c55-a82a-31b0a9167d3b Recording Artist MercyMe" at bounding box center [280, 126] width 375 height 14
paste input "[PERSON_NAME]"
type input "[PERSON_NAME]"
click at [427, 178] on button "Search" at bounding box center [448, 185] width 42 height 14
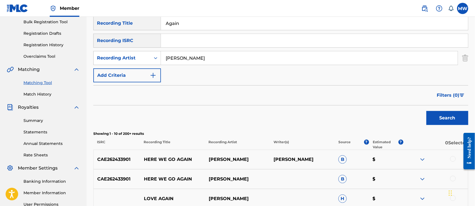
scroll to position [0, 0]
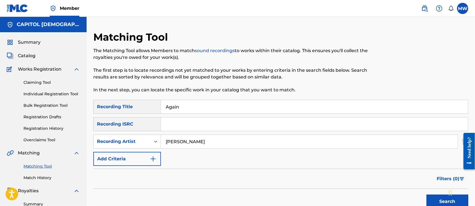
drag, startPoint x: 187, startPoint y: 112, endPoint x: 143, endPoint y: 113, distance: 43.9
click at [143, 113] on div "SearchWithCriteria4b47d7dd-5042-4594-8198-311e486717bb Recording Title Again" at bounding box center [280, 107] width 375 height 14
paste input "[PERSON_NAME] In The Water"
type input "[PERSON_NAME] In The Water"
drag, startPoint x: 210, startPoint y: 145, endPoint x: 154, endPoint y: 149, distance: 55.8
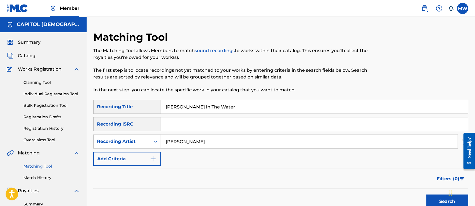
click at [154, 149] on div "SearchWithCriteria4b47d7dd-5042-4594-8198-311e486717bb Recording Title [PERSON_…" at bounding box center [280, 133] width 375 height 66
paste
type input "LoFi Hymnal"
click at [427, 194] on button "Search" at bounding box center [448, 201] width 42 height 14
drag, startPoint x: 213, startPoint y: 107, endPoint x: 142, endPoint y: 106, distance: 70.5
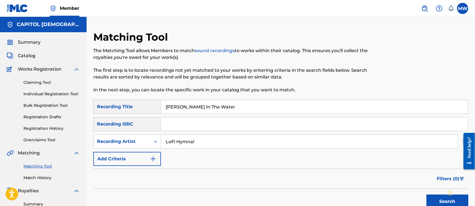
click at [142, 106] on div "SearchWithCriteria4b47d7dd-5042-4594-8198-311e486717bb Recording Title [PERSON_…" at bounding box center [280, 107] width 375 height 14
type input "Battle Hymn"
click at [427, 194] on button "Search" at bounding box center [448, 201] width 42 height 14
drag, startPoint x: 199, startPoint y: 107, endPoint x: 153, endPoint y: 112, distance: 46.4
click at [153, 112] on div "SearchWithCriteria4b47d7dd-5042-4594-8198-311e486717bb Recording Title Battle H…" at bounding box center [280, 107] width 375 height 14
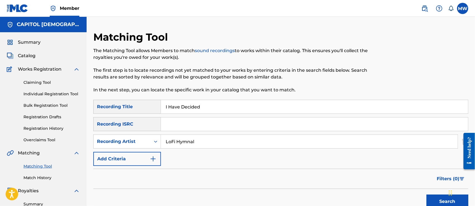
type input "I Have Decided"
click at [427, 194] on button "Search" at bounding box center [448, 201] width 42 height 14
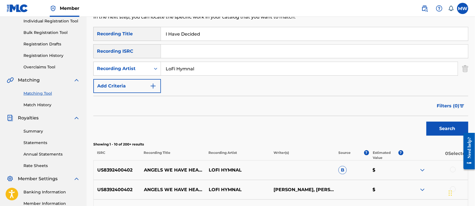
scroll to position [59, 0]
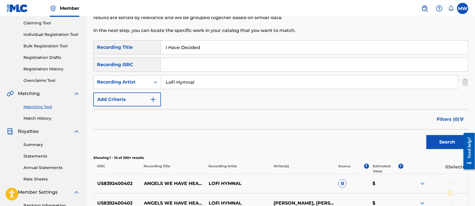
drag, startPoint x: 203, startPoint y: 51, endPoint x: 157, endPoint y: 55, distance: 46.6
click at [157, 55] on div "SearchWithCriteria4b47d7dd-5042-4594-8198-311e486717bb Recording Title I Have D…" at bounding box center [280, 73] width 375 height 66
type input "Rock Of Ages"
click at [427, 135] on button "Search" at bounding box center [448, 142] width 42 height 14
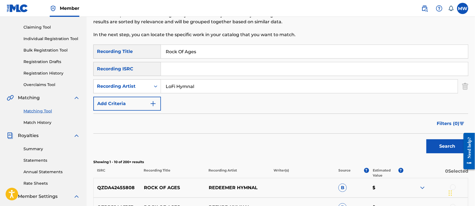
scroll to position [38, 0]
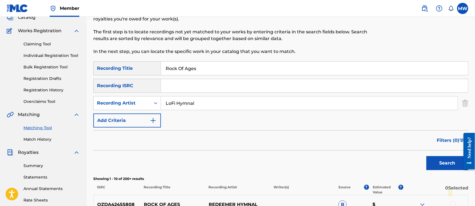
drag, startPoint x: 205, startPoint y: 73, endPoint x: 152, endPoint y: 75, distance: 53.2
click at [152, 75] on div "SearchWithCriteria4b47d7dd-5042-4594-8198-311e486717bb Recording Title Rock Of …" at bounding box center [280, 94] width 375 height 66
type input "Just As I Am"
click at [427, 156] on button "Search" at bounding box center [448, 163] width 42 height 14
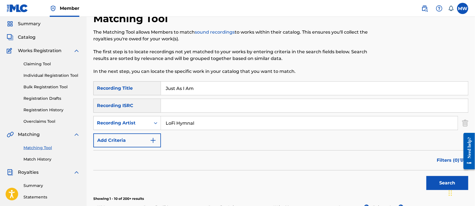
drag, startPoint x: 201, startPoint y: 89, endPoint x: 151, endPoint y: 95, distance: 50.6
click at [151, 95] on div "SearchWithCriteria4b47d7dd-5042-4594-8198-311e486717bb Recording Title Just As …" at bounding box center [280, 114] width 375 height 66
type input "Power In The Blood"
click at [427, 176] on button "Search" at bounding box center [448, 183] width 42 height 14
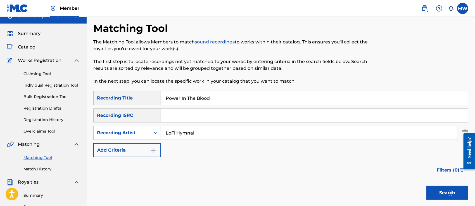
scroll to position [0, 0]
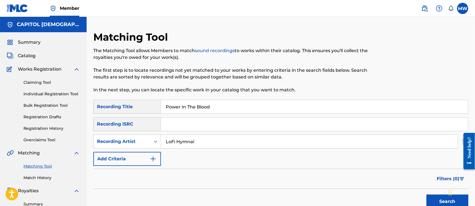
drag, startPoint x: 215, startPoint y: 106, endPoint x: 134, endPoint y: 102, distance: 81.2
click at [134, 102] on div "SearchWithCriteria4b47d7dd-5042-4594-8198-311e486717bb Recording Title Power In…" at bounding box center [280, 107] width 375 height 14
type input "Everlasting Arms"
click at [427, 194] on button "Search" at bounding box center [448, 201] width 42 height 14
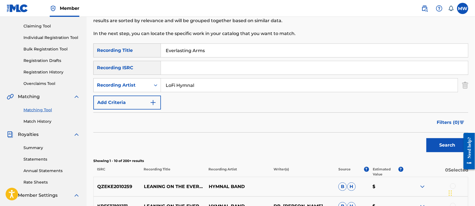
scroll to position [52, 0]
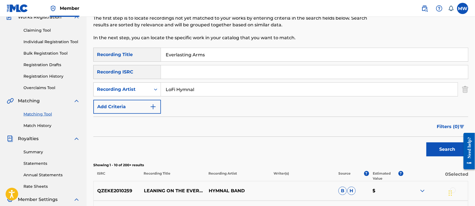
drag, startPoint x: 207, startPoint y: 56, endPoint x: 145, endPoint y: 54, distance: 61.3
click at [145, 54] on div "SearchWithCriteria4b47d7dd-5042-4594-8198-311e486717bb Recording Title Everlast…" at bounding box center [280, 55] width 375 height 14
type input "Joyful, Joyful"
click at [427, 142] on button "Search" at bounding box center [448, 149] width 42 height 14
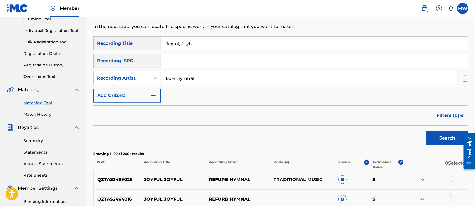
scroll to position [63, 0]
drag, startPoint x: 209, startPoint y: 45, endPoint x: 157, endPoint y: 47, distance: 52.0
click at [157, 47] on div "SearchWithCriteria4b47d7dd-5042-4594-8198-311e486717bb Recording Title Joyful, …" at bounding box center [280, 44] width 375 height 14
type input "Doxology"
click at [427, 131] on button "Search" at bounding box center [448, 138] width 42 height 14
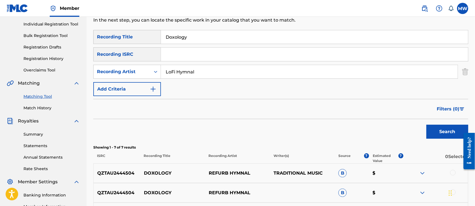
scroll to position [40, 0]
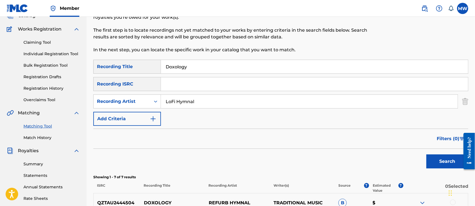
drag, startPoint x: 201, startPoint y: 65, endPoint x: 147, endPoint y: 69, distance: 54.3
click at [147, 69] on div "SearchWithCriteria4b47d7dd-5042-4594-8198-311e486717bb Recording Title Doxology" at bounding box center [280, 67] width 375 height 14
type input "deep in love"
drag, startPoint x: 208, startPoint y: 106, endPoint x: 163, endPoint y: 105, distance: 45.0
click at [163, 105] on input "LoFi Hymnal" at bounding box center [309, 101] width 297 height 13
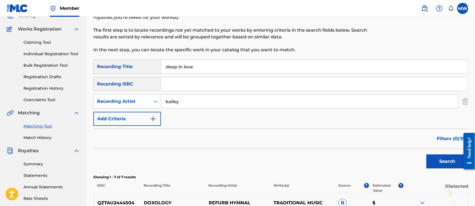
type input "kalley"
click at [427, 154] on button "Search" at bounding box center [448, 161] width 42 height 14
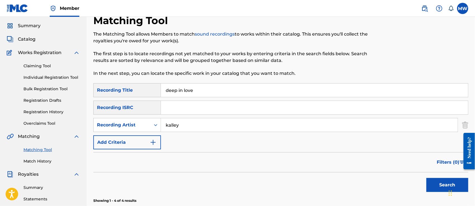
scroll to position [0, 0]
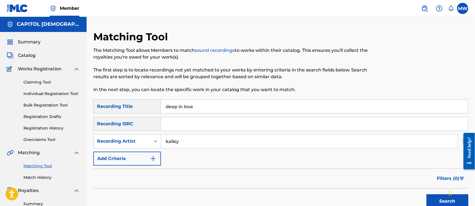
drag, startPoint x: 205, startPoint y: 106, endPoint x: 145, endPoint y: 109, distance: 60.5
click at [145, 109] on div "SearchWithCriteria4b47d7dd-5042-4594-8198-311e486717bb Recording Title deep in …" at bounding box center [280, 106] width 375 height 14
type input "What More"
drag, startPoint x: 198, startPoint y: 148, endPoint x: 172, endPoint y: 143, distance: 25.9
click at [172, 143] on div "SearchWithCriteria4b47d7dd-5042-4594-8198-311e486717bb Recording Title What Mor…" at bounding box center [280, 132] width 375 height 66
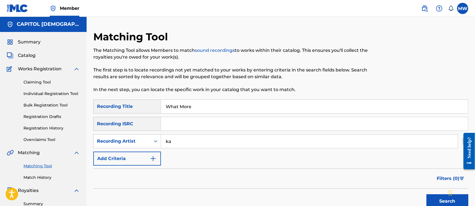
type input "k"
type input "Newlands Worship, [GEOGRAPHIC_DATA]"
click at [427, 194] on button "Search" at bounding box center [448, 201] width 42 height 14
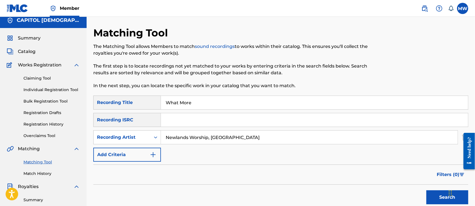
scroll to position [0, 0]
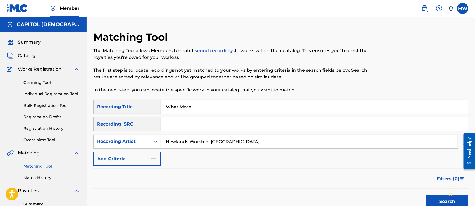
drag, startPoint x: 197, startPoint y: 102, endPoint x: 148, endPoint y: 104, distance: 49.0
click at [148, 104] on div "SearchWithCriteria4b47d7dd-5042-4594-8198-311e486717bb Recording Title What More" at bounding box center [280, 107] width 375 height 14
type input "The Great Exchange"
drag, startPoint x: 233, startPoint y: 143, endPoint x: 163, endPoint y: 145, distance: 69.7
click at [163, 145] on input "Newlands Worship, [GEOGRAPHIC_DATA]" at bounding box center [309, 141] width 297 height 13
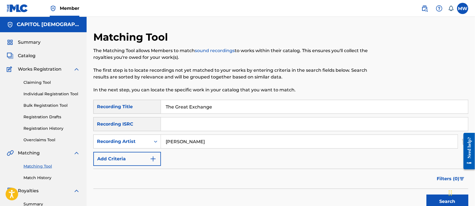
type input "[PERSON_NAME]"
click at [427, 194] on button "Search" at bounding box center [448, 201] width 42 height 14
drag, startPoint x: 216, startPoint y: 108, endPoint x: 157, endPoint y: 114, distance: 59.6
click at [157, 114] on div "SearchWithCriteria4b47d7dd-5042-4594-8198-311e486717bb Recording Title The Grea…" at bounding box center [280, 133] width 375 height 66
type input "You Never Will"
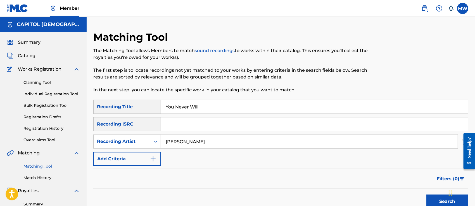
click at [427, 194] on button "Search" at bounding box center [448, 201] width 42 height 14
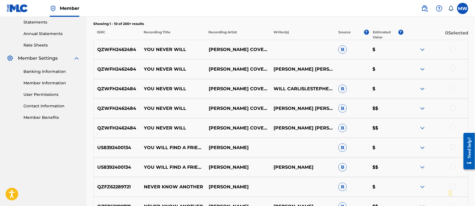
scroll to position [194, 0]
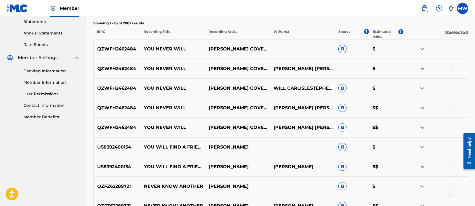
click at [452, 46] on div at bounding box center [454, 49] width 6 height 6
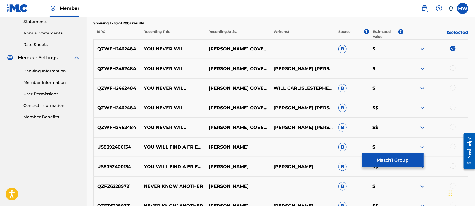
click at [454, 65] on div at bounding box center [454, 68] width 6 height 6
click at [453, 86] on div at bounding box center [454, 88] width 6 height 6
click at [453, 106] on div at bounding box center [454, 107] width 6 height 6
click at [451, 129] on div at bounding box center [436, 127] width 65 height 7
click at [455, 129] on div at bounding box center [454, 127] width 6 height 6
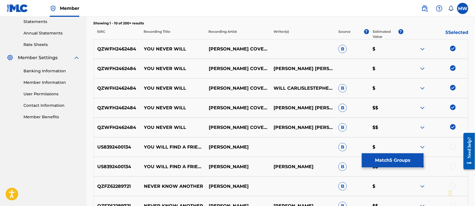
click at [405, 157] on button "Match 5 Groups" at bounding box center [393, 160] width 62 height 14
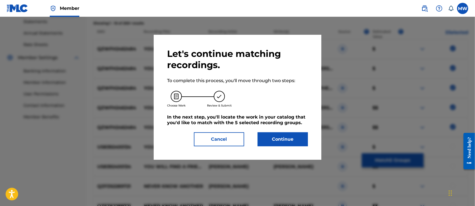
click at [295, 141] on button "Continue" at bounding box center [283, 139] width 50 height 14
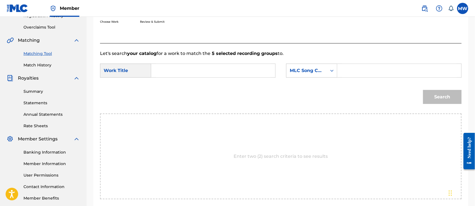
scroll to position [107, 0]
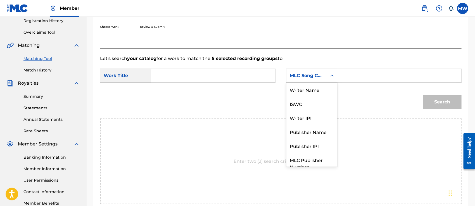
click at [300, 79] on div "MLC Song Code" at bounding box center [307, 75] width 34 height 7
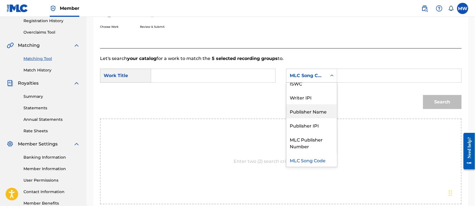
scroll to position [0, 0]
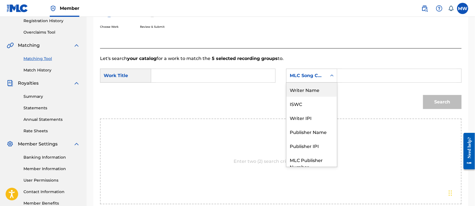
click at [305, 93] on div "Writer Name" at bounding box center [312, 89] width 51 height 14
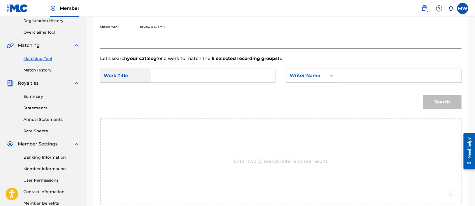
click at [166, 76] on input "Search Form" at bounding box center [213, 75] width 115 height 13
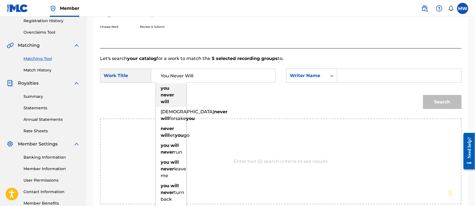
click at [163, 94] on strong "never" at bounding box center [167, 94] width 13 height 5
type input "you never will"
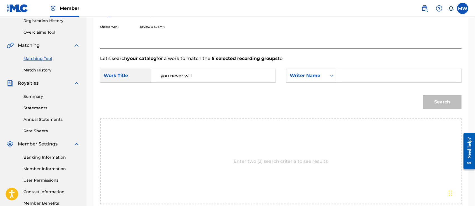
click at [349, 75] on input "Search Form" at bounding box center [399, 75] width 115 height 13
type input "will"
click at [423, 95] on button "Search" at bounding box center [442, 102] width 39 height 14
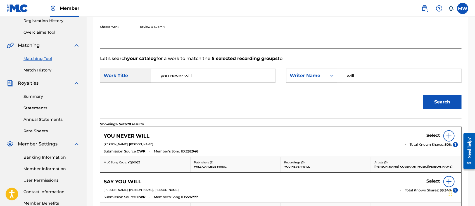
click at [433, 135] on h5 "Select" at bounding box center [434, 135] width 14 height 5
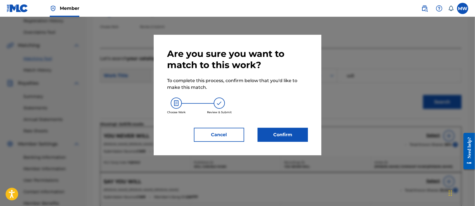
click at [294, 131] on button "Confirm" at bounding box center [283, 135] width 50 height 14
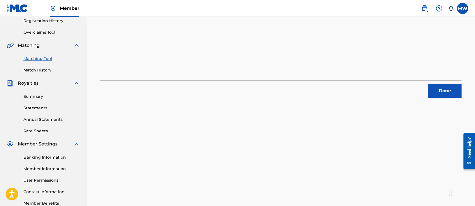
click at [438, 90] on button "Done" at bounding box center [445, 91] width 34 height 14
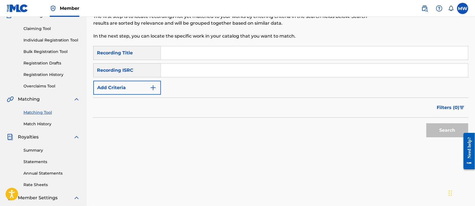
scroll to position [52, 0]
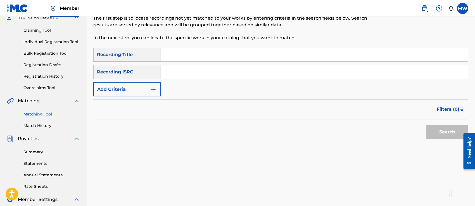
click at [171, 56] on input "Search Form" at bounding box center [314, 54] width 307 height 13
type input "Here Beneath The Cross"
click at [146, 96] on form "SearchWithCriteria4b47d7dd-5042-4594-8198-311e486717bb Recording Title Here Ben…" at bounding box center [280, 95] width 375 height 94
click at [141, 92] on button "Add Criteria" at bounding box center [127, 89] width 68 height 14
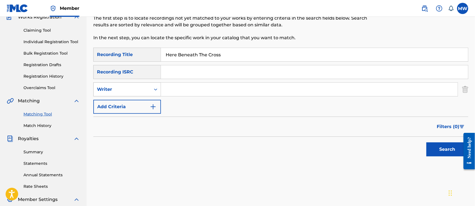
click at [122, 89] on div "Writer" at bounding box center [122, 89] width 50 height 7
click at [123, 98] on div "Recording Artist" at bounding box center [127, 103] width 67 height 14
click at [194, 86] on input "Search Form" at bounding box center [309, 88] width 297 height 13
type input "[PERSON_NAME]"
click at [427, 142] on button "Search" at bounding box center [448, 149] width 42 height 14
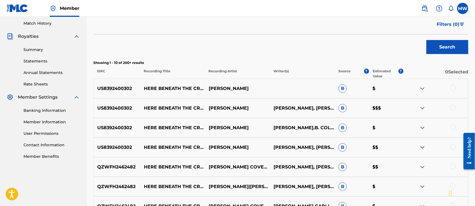
scroll to position [156, 0]
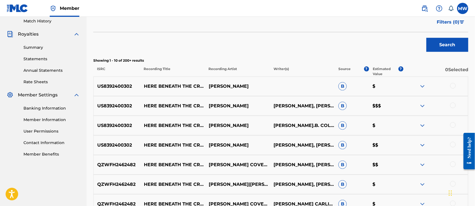
click at [455, 85] on div at bounding box center [454, 86] width 6 height 6
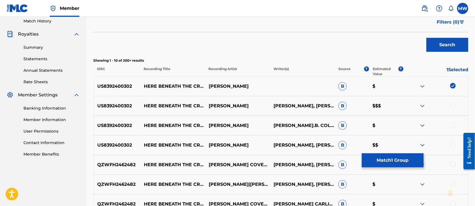
click at [453, 105] on div at bounding box center [454, 105] width 6 height 6
click at [452, 123] on div at bounding box center [454, 125] width 6 height 6
click at [453, 145] on div at bounding box center [454, 145] width 6 height 6
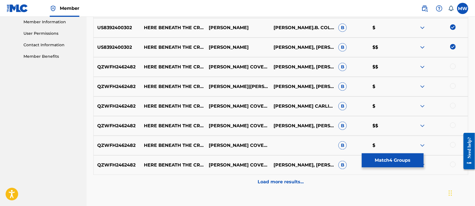
scroll to position [256, 0]
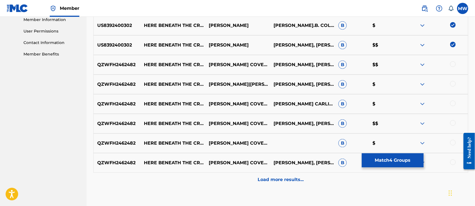
click at [455, 63] on div at bounding box center [454, 64] width 6 height 6
click at [453, 84] on div at bounding box center [454, 84] width 6 height 6
click at [453, 103] on div at bounding box center [454, 103] width 6 height 6
click at [454, 121] on div at bounding box center [454, 123] width 6 height 6
click at [452, 140] on div at bounding box center [454, 143] width 6 height 6
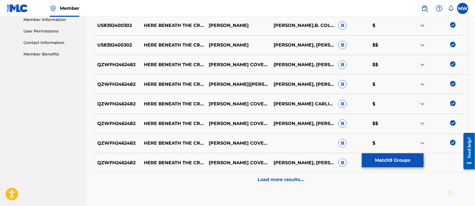
click at [452, 161] on div at bounding box center [454, 162] width 6 height 6
click at [279, 182] on p "Load more results..." at bounding box center [281, 179] width 46 height 7
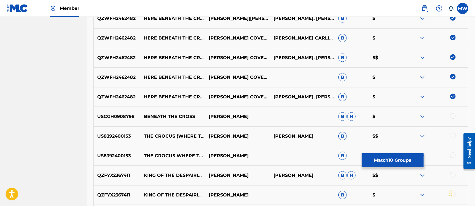
scroll to position [321, 0]
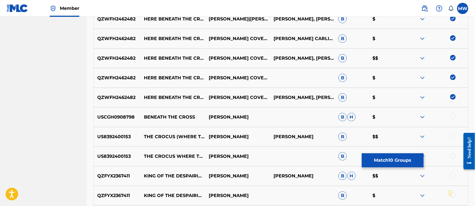
click at [387, 160] on button "Match 10 Groups" at bounding box center [393, 160] width 62 height 14
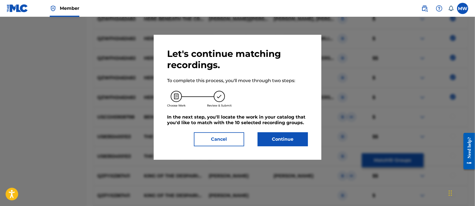
click at [273, 141] on button "Continue" at bounding box center [283, 139] width 50 height 14
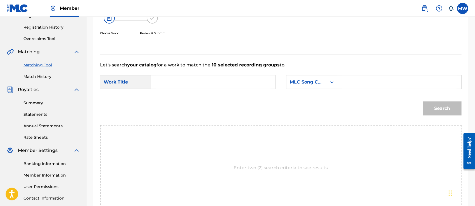
scroll to position [99, 0]
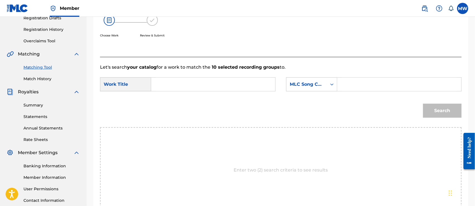
click at [181, 86] on input "Search Form" at bounding box center [213, 83] width 115 height 13
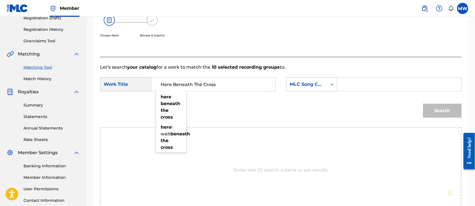
type input "Here Beneath The Cross"
click at [315, 85] on div "MLC Song Code" at bounding box center [307, 84] width 34 height 7
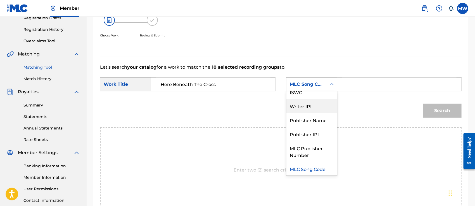
scroll to position [0, 0]
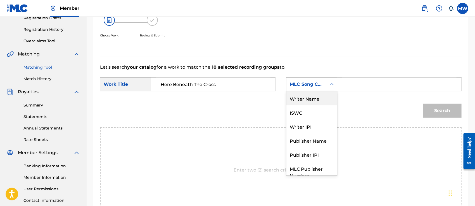
click at [304, 103] on div "Writer Name" at bounding box center [312, 98] width 51 height 14
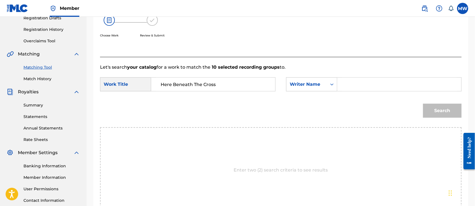
click at [349, 78] on input "Search Form" at bounding box center [399, 83] width 115 height 13
type input "will"
click at [423, 103] on button "Search" at bounding box center [442, 110] width 39 height 14
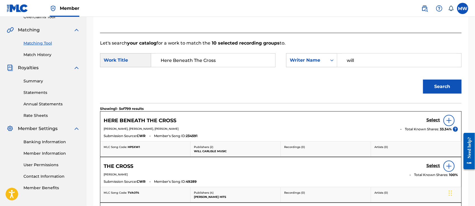
scroll to position [125, 0]
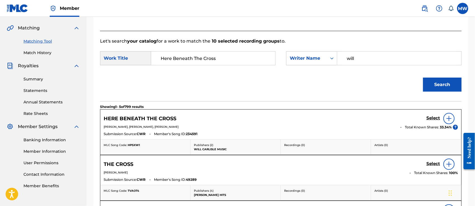
click at [436, 119] on h5 "Select" at bounding box center [434, 117] width 14 height 5
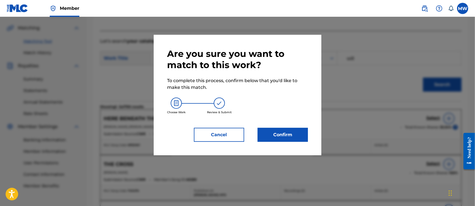
click at [287, 135] on button "Confirm" at bounding box center [283, 135] width 50 height 14
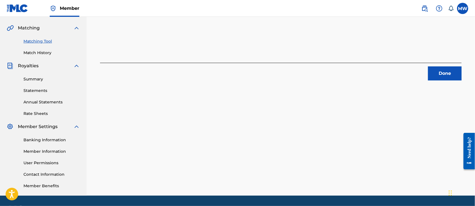
scroll to position [0, 0]
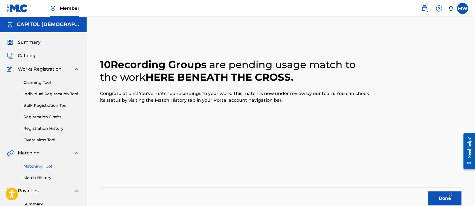
click at [433, 194] on button "Done" at bounding box center [445, 198] width 34 height 14
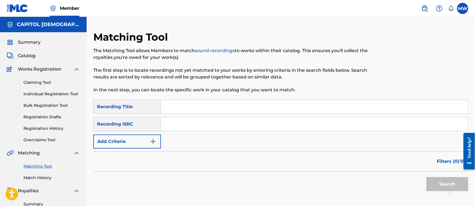
click at [175, 105] on input "Search Form" at bounding box center [314, 106] width 307 height 13
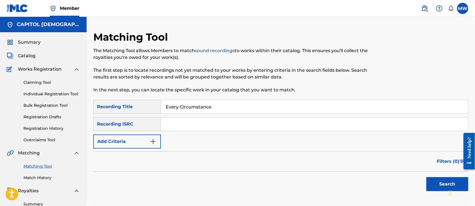
type input "Every Circumstance"
click at [143, 147] on button "Add Criteria" at bounding box center [127, 141] width 68 height 14
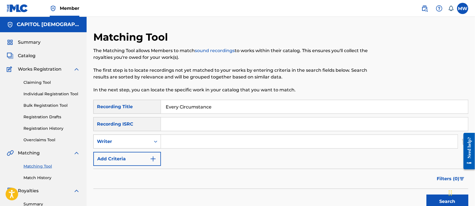
click at [121, 142] on div "Writer" at bounding box center [122, 141] width 50 height 7
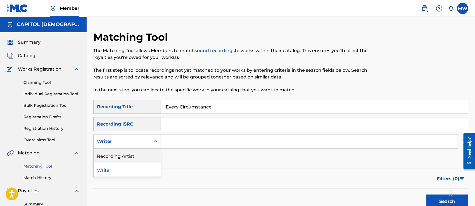
click at [114, 150] on div "Recording Artist" at bounding box center [127, 155] width 67 height 14
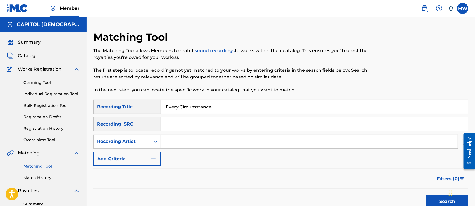
click at [211, 144] on input "Search Form" at bounding box center [309, 141] width 297 height 13
type input "[PERSON_NAME]"
click at [427, 194] on button "Search" at bounding box center [448, 201] width 42 height 14
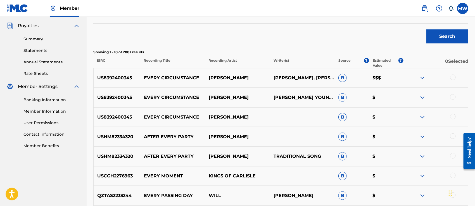
scroll to position [167, 0]
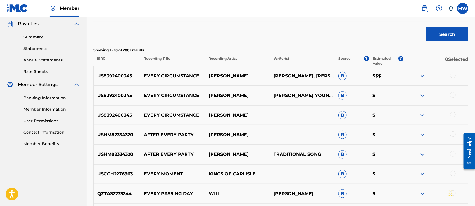
click at [454, 75] on div at bounding box center [454, 75] width 6 height 6
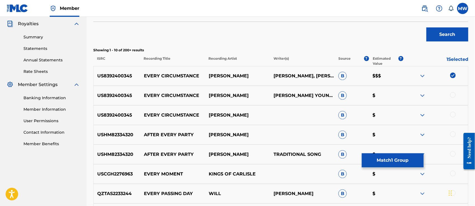
click at [454, 94] on div at bounding box center [454, 95] width 6 height 6
click at [452, 115] on div at bounding box center [454, 115] width 6 height 6
click at [395, 155] on button "Match 3 Groups" at bounding box center [393, 160] width 62 height 14
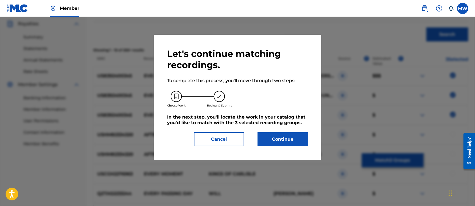
click at [290, 141] on button "Continue" at bounding box center [283, 139] width 50 height 14
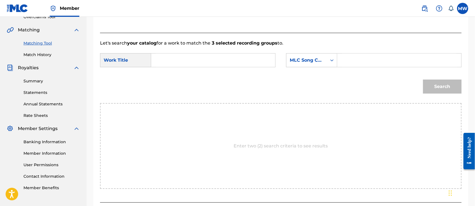
scroll to position [122, 0]
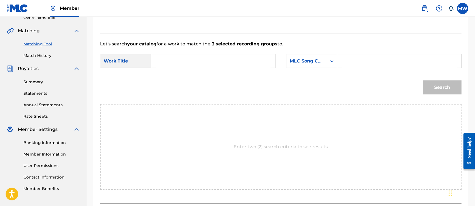
click at [181, 65] on input "Search Form" at bounding box center [213, 60] width 115 height 13
type input "Every Circumstance"
click at [306, 52] on form "SearchWithCriteriaff898d41-192f-4ecb-b74c-7adf4c1f1ea2 Work Title Every Circums…" at bounding box center [281, 75] width 362 height 56
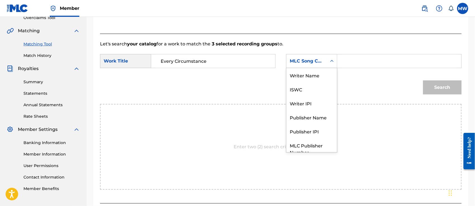
click at [307, 57] on div "MLC Song Code" at bounding box center [307, 61] width 41 height 11
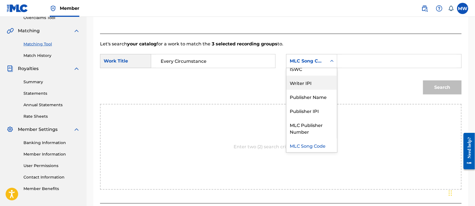
scroll to position [0, 0]
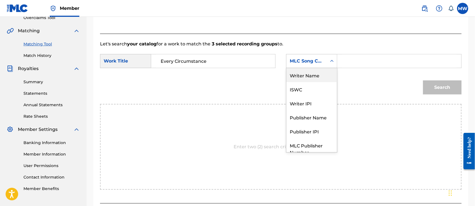
click at [304, 77] on div "Writer Name" at bounding box center [312, 75] width 51 height 14
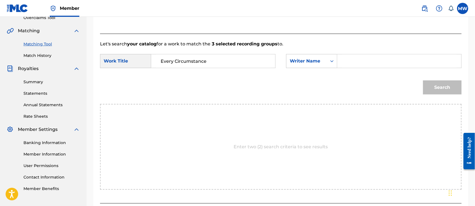
click at [351, 58] on input "Search Form" at bounding box center [399, 60] width 115 height 13
type input "will"
click at [423, 80] on button "Search" at bounding box center [442, 87] width 39 height 14
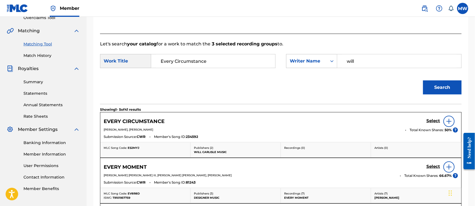
click at [429, 119] on h5 "Select" at bounding box center [434, 120] width 14 height 5
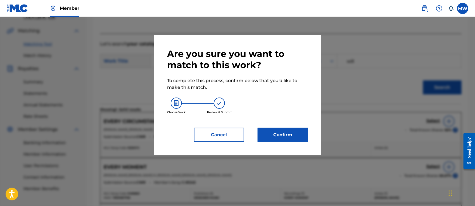
click at [286, 140] on button "Confirm" at bounding box center [283, 135] width 50 height 14
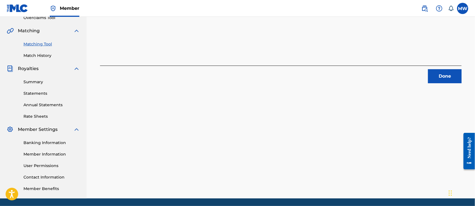
click at [444, 77] on button "Done" at bounding box center [445, 76] width 34 height 14
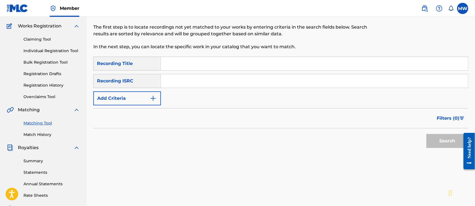
scroll to position [43, 0]
click at [172, 62] on input "Search Form" at bounding box center [314, 63] width 307 height 13
type input "Reverie"
click at [140, 103] on button "Add Criteria" at bounding box center [127, 98] width 68 height 14
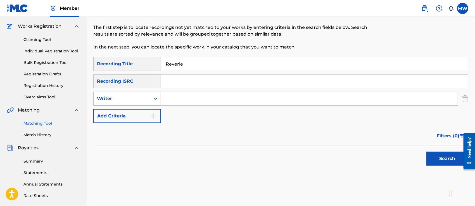
click at [119, 94] on div "Writer" at bounding box center [122, 98] width 57 height 11
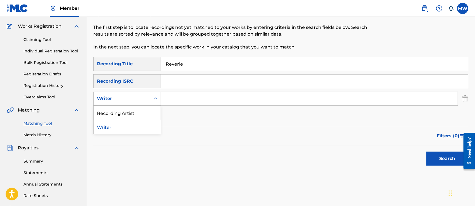
click at [126, 109] on div "Recording Artist" at bounding box center [127, 112] width 67 height 14
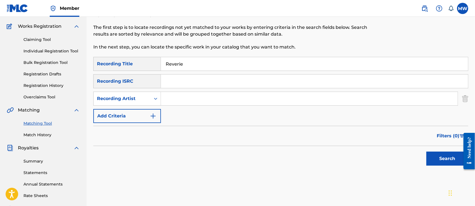
click at [198, 100] on input "Search Form" at bounding box center [309, 98] width 297 height 13
type input "[PERSON_NAME], [PERSON_NAME]"
click at [427, 151] on button "Search" at bounding box center [448, 158] width 42 height 14
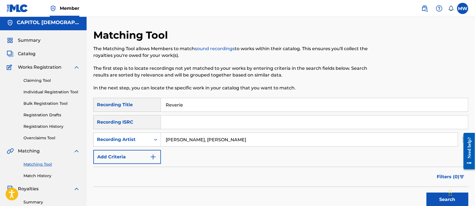
scroll to position [0, 0]
